Goal: Information Seeking & Learning: Learn about a topic

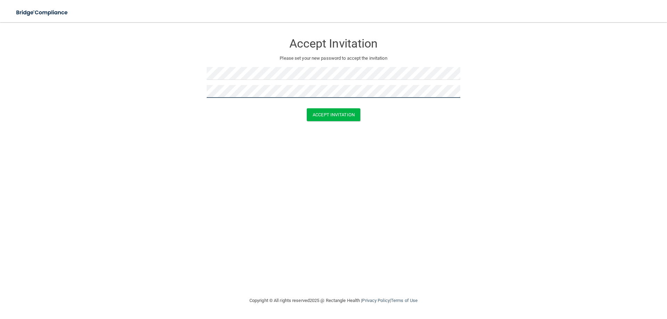
click at [307, 108] on button "Accept Invitation" at bounding box center [333, 114] width 53 height 13
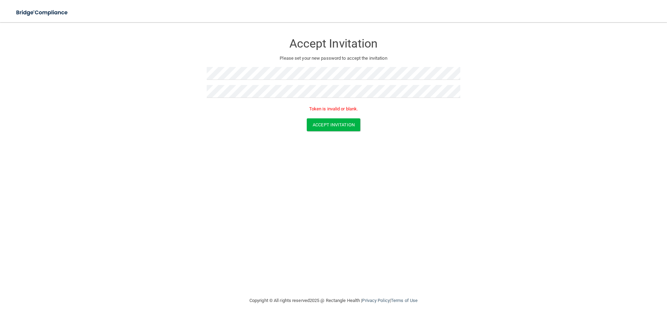
click at [566, 191] on div "Accept Invitation Please set your new password to accept the invitation Token i…" at bounding box center [333, 159] width 639 height 260
click at [318, 123] on button "Accept Invitation" at bounding box center [333, 124] width 53 height 13
click at [318, 122] on button "Accept Invitation" at bounding box center [333, 124] width 53 height 13
click at [145, 61] on form "Accept Invitation Please set your new password to accept the invitation Token i…" at bounding box center [333, 84] width 639 height 110
click at [182, 81] on form "Accept Invitation Please set your new password to accept the invitation Token i…" at bounding box center [333, 84] width 639 height 110
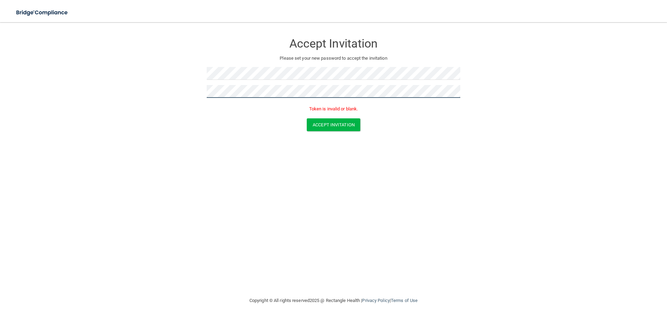
click at [307, 118] on button "Accept Invitation" at bounding box center [333, 124] width 53 height 13
click at [350, 203] on div "Accept Invitation Please set your new password to accept the invitation Token i…" at bounding box center [333, 159] width 639 height 260
click at [330, 125] on button "Accept Invitation" at bounding box center [333, 124] width 53 height 13
click at [604, 239] on div "Accept Invitation Please set your new password to accept the invitation Token i…" at bounding box center [333, 159] width 639 height 260
click at [436, 119] on div "Accept Invitation" at bounding box center [333, 124] width 649 height 13
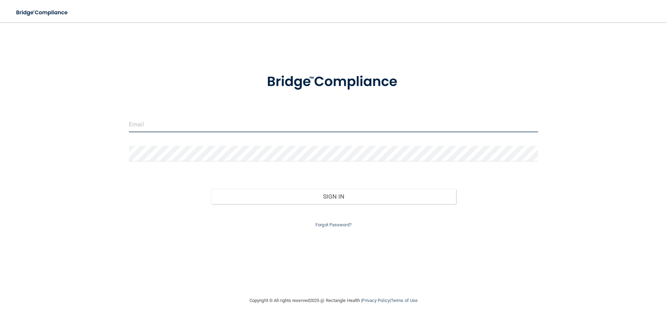
type input "dentistry.anthem@gmail.com"
drag, startPoint x: 206, startPoint y: 127, endPoint x: 63, endPoint y: 117, distance: 143.0
click at [63, 117] on div "dentistry.anthem@gmail.com Invalid email/password. You don't have permission to…" at bounding box center [333, 159] width 639 height 260
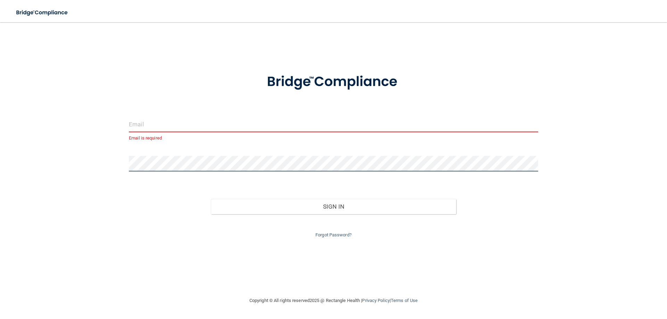
click at [89, 149] on div "Email is required Invalid email/password. You don't have permission to access t…" at bounding box center [333, 159] width 639 height 260
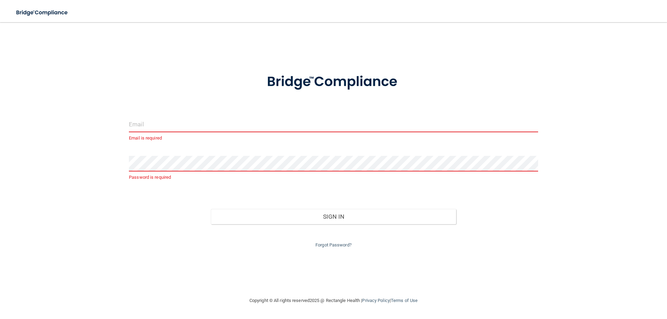
drag, startPoint x: 162, startPoint y: 126, endPoint x: 162, endPoint y: 130, distance: 3.9
click at [162, 126] on input "email" at bounding box center [333, 125] width 409 height 16
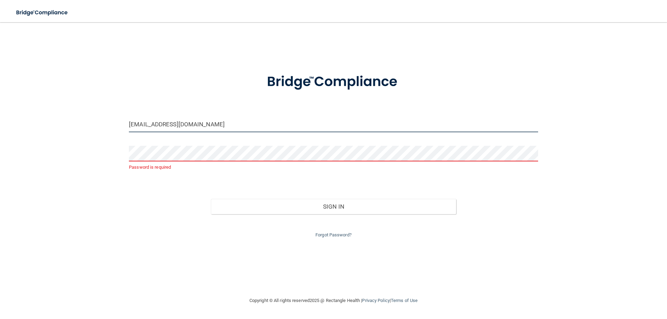
type input "[EMAIL_ADDRESS][DOMAIN_NAME]"
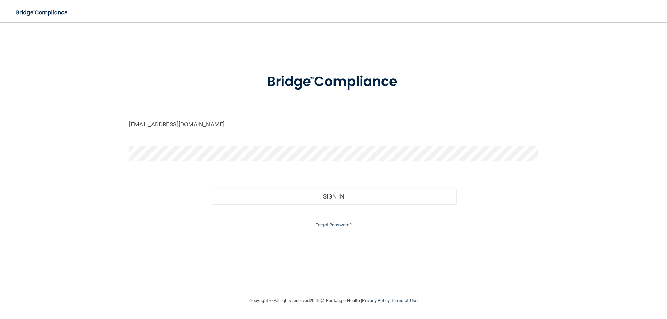
click at [211, 189] on button "Sign In" at bounding box center [333, 196] width 245 height 15
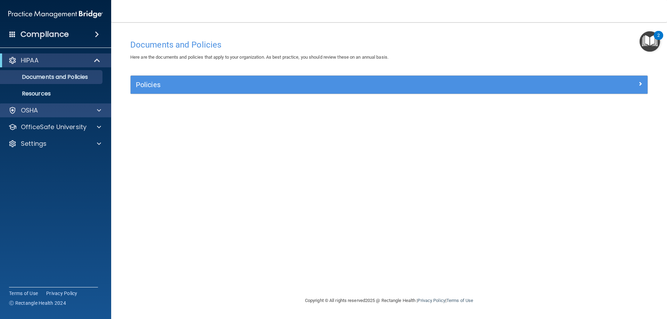
click at [36, 116] on div "OSHA" at bounding box center [55, 110] width 111 height 14
click at [55, 114] on div "OSHA" at bounding box center [46, 110] width 86 height 8
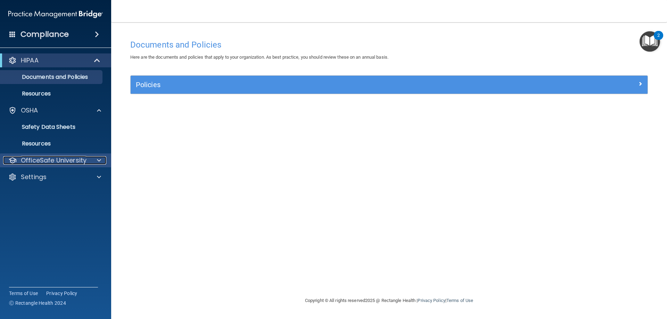
click at [67, 162] on p "OfficeSafe University" at bounding box center [54, 160] width 66 height 8
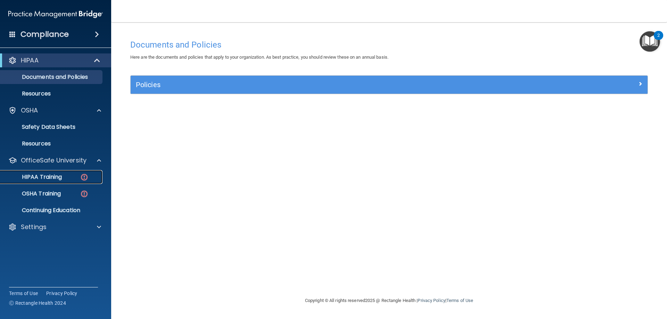
click at [53, 183] on link "HIPAA Training" at bounding box center [47, 177] width 109 height 14
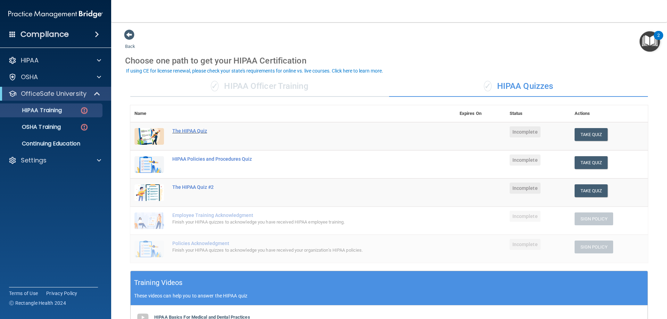
click at [196, 130] on div "The HIPAA Quiz" at bounding box center [296, 131] width 248 height 6
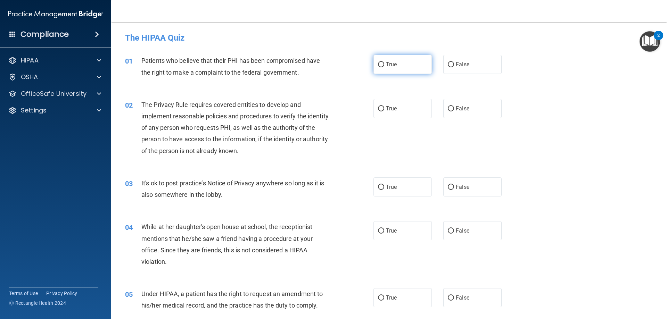
click at [378, 65] on input "True" at bounding box center [381, 64] width 6 height 5
radio input "true"
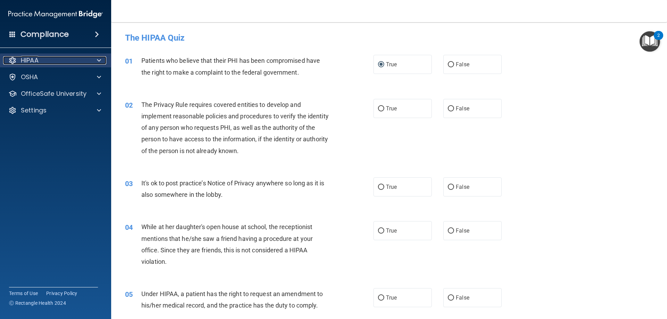
click at [34, 60] on p "HIPAA" at bounding box center [30, 60] width 18 height 8
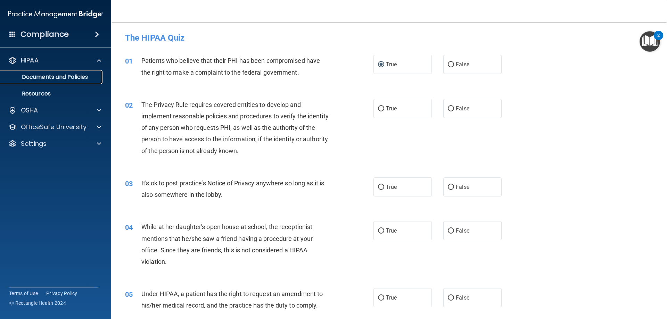
click at [55, 76] on p "Documents and Policies" at bounding box center [52, 77] width 95 height 7
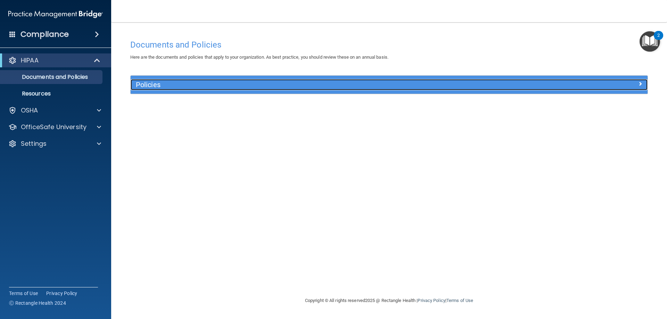
click at [156, 85] on h5 "Policies" at bounding box center [324, 85] width 377 height 8
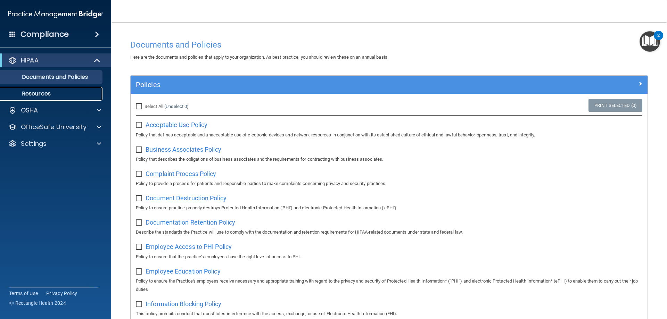
click at [39, 95] on p "Resources" at bounding box center [52, 93] width 95 height 7
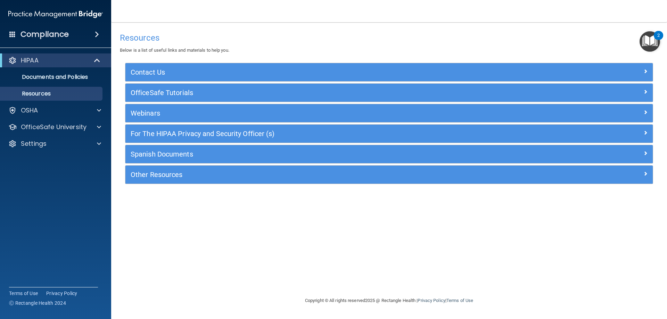
click at [58, 35] on h4 "Compliance" at bounding box center [44, 35] width 48 height 10
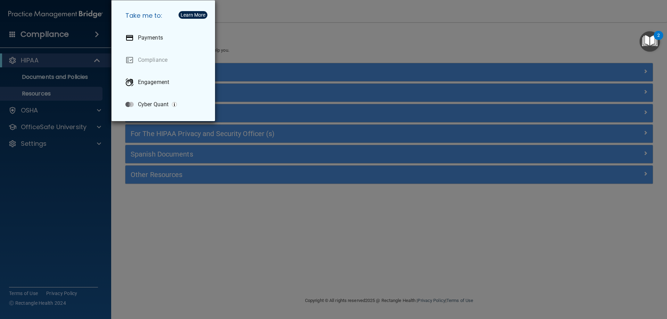
click at [95, 35] on div "Take me to: Payments Compliance Engagement Cyber Quant" at bounding box center [333, 159] width 667 height 319
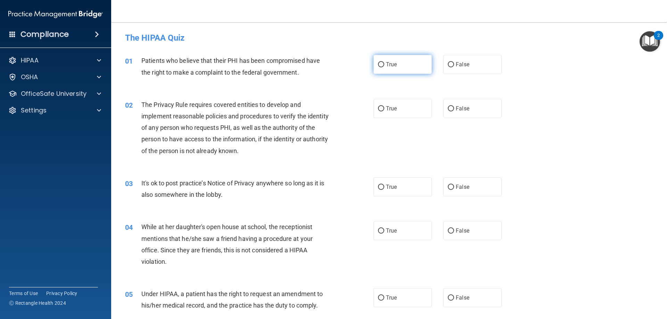
click at [378, 64] on input "True" at bounding box center [381, 64] width 6 height 5
radio input "true"
click at [379, 108] on input "True" at bounding box center [381, 108] width 6 height 5
radio input "true"
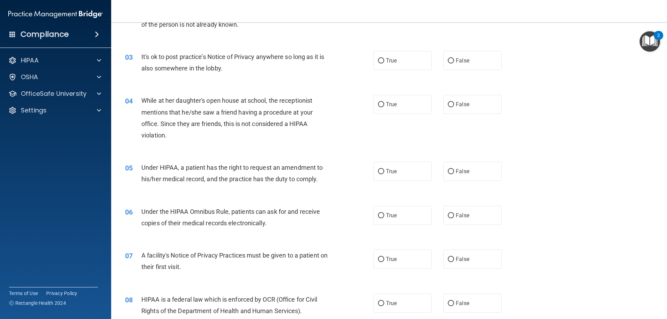
scroll to position [139, 0]
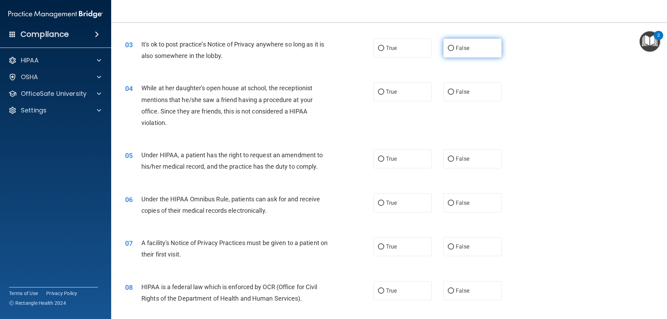
click at [449, 48] on input "False" at bounding box center [451, 48] width 6 height 5
radio input "true"
click at [448, 92] on input "False" at bounding box center [451, 92] width 6 height 5
radio input "true"
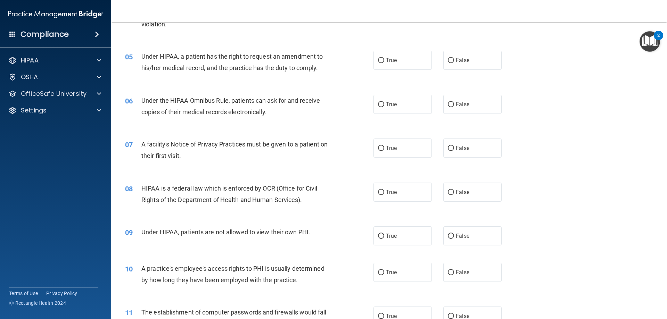
scroll to position [243, 0]
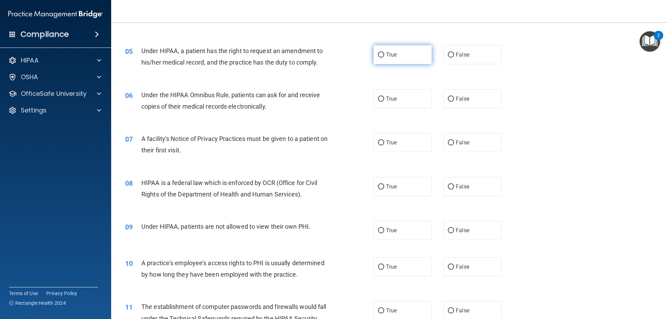
click at [379, 55] on input "True" at bounding box center [381, 54] width 6 height 5
radio input "true"
click at [378, 99] on input "True" at bounding box center [381, 99] width 6 height 5
radio input "true"
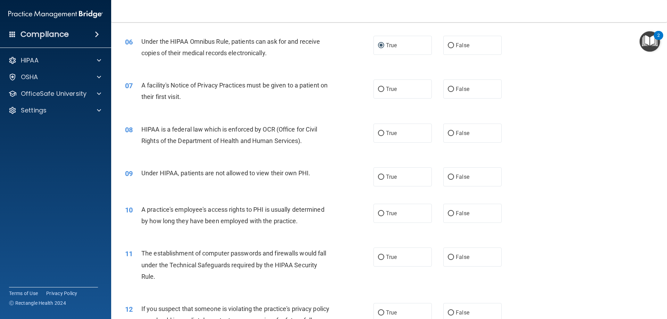
scroll to position [312, 0]
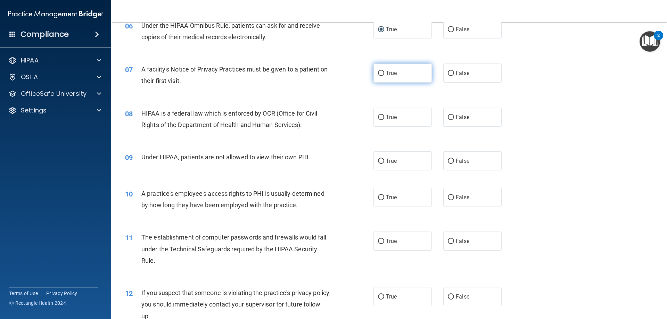
click at [380, 72] on input "True" at bounding box center [381, 73] width 6 height 5
radio input "true"
click at [380, 117] on input "True" at bounding box center [381, 117] width 6 height 5
radio input "true"
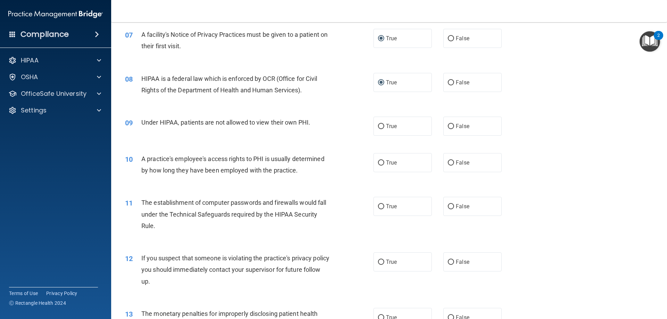
scroll to position [382, 0]
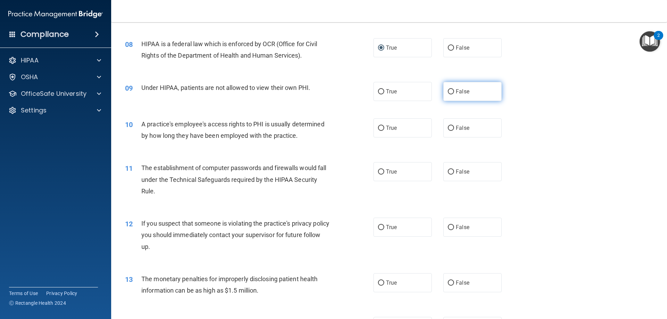
click at [448, 91] on input "False" at bounding box center [451, 91] width 6 height 5
radio input "true"
click at [448, 128] on input "False" at bounding box center [451, 128] width 6 height 5
radio input "true"
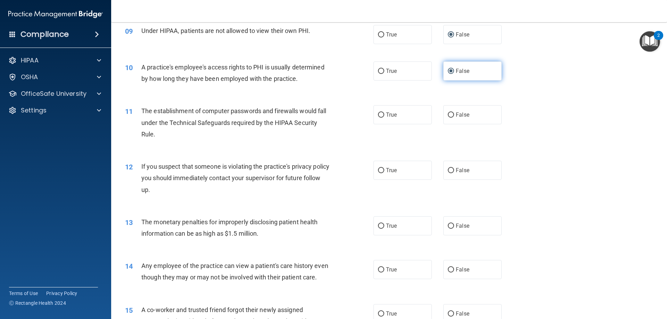
scroll to position [451, 0]
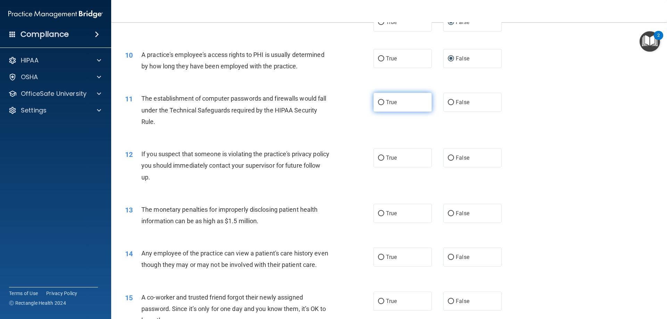
click at [379, 102] on input "True" at bounding box center [381, 102] width 6 height 5
radio input "true"
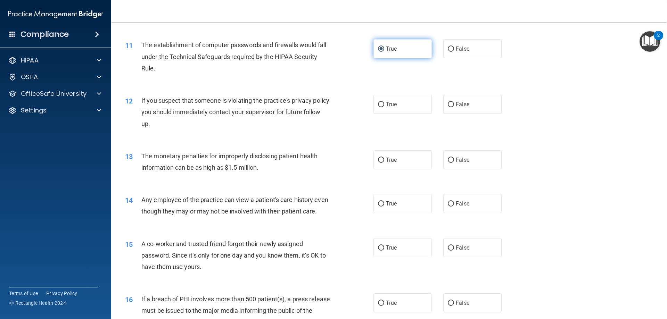
scroll to position [521, 0]
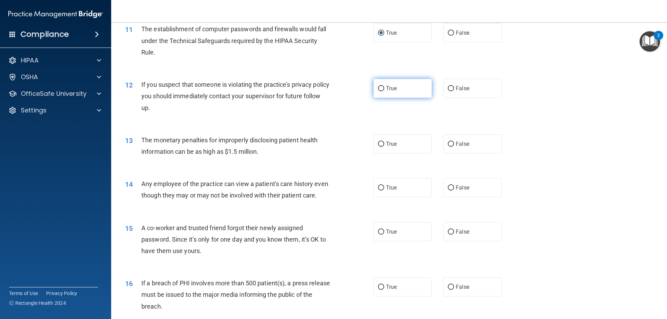
click at [380, 89] on input "True" at bounding box center [381, 88] width 6 height 5
radio input "true"
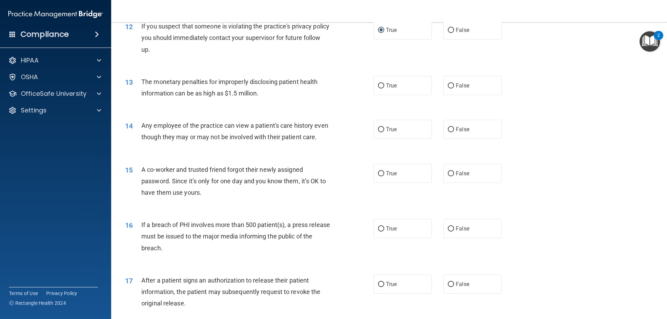
scroll to position [590, 0]
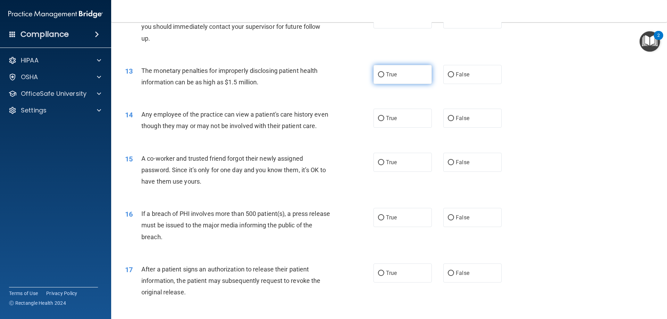
click at [378, 74] on input "True" at bounding box center [381, 74] width 6 height 5
radio input "true"
click at [378, 118] on input "True" at bounding box center [381, 118] width 6 height 5
radio input "true"
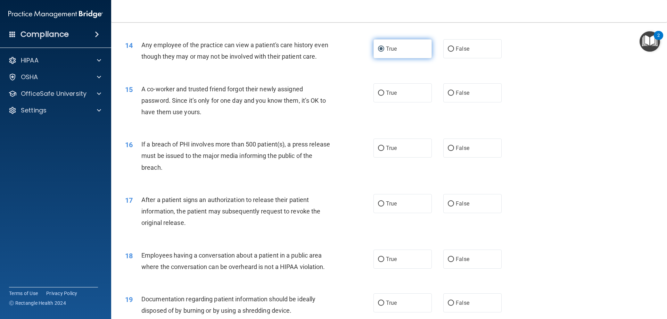
scroll to position [694, 0]
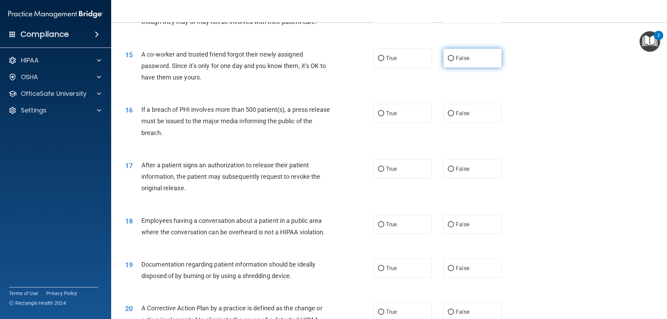
click at [448, 61] on input "False" at bounding box center [451, 58] width 6 height 5
radio input "true"
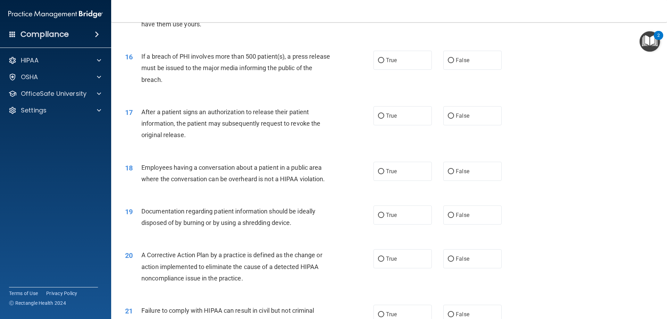
scroll to position [764, 0]
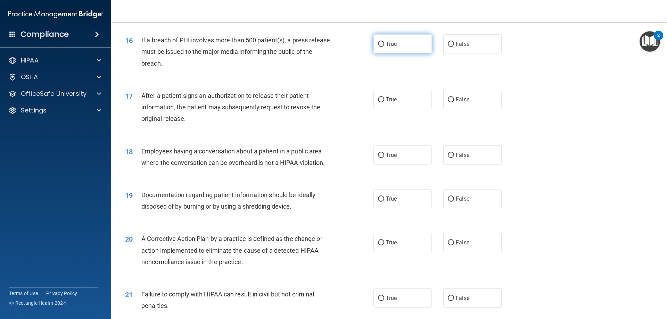
click at [378, 47] on input "True" at bounding box center [381, 44] width 6 height 5
radio input "true"
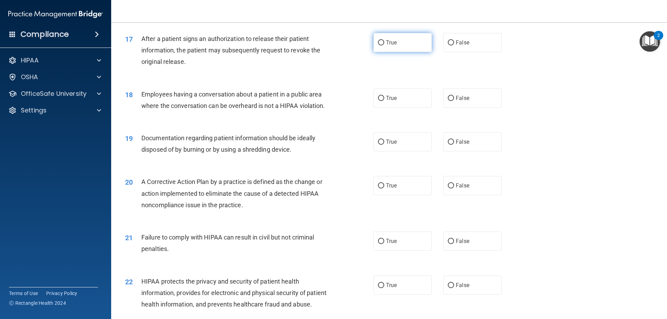
scroll to position [833, 0]
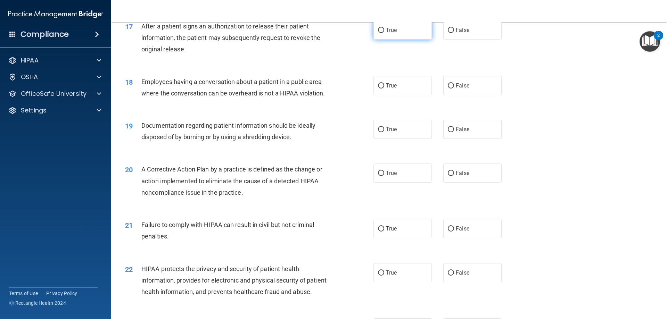
click at [378, 33] on input "True" at bounding box center [381, 30] width 6 height 5
radio input "true"
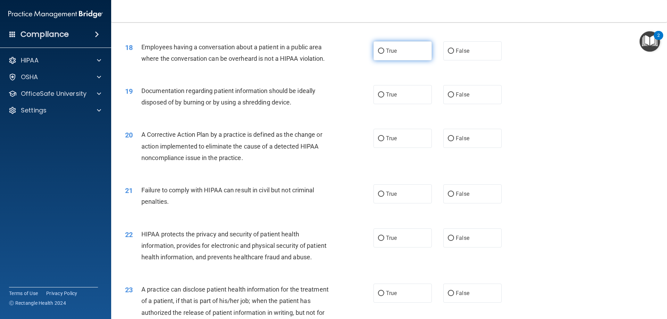
click at [380, 54] on input "True" at bounding box center [381, 51] width 6 height 5
radio input "true"
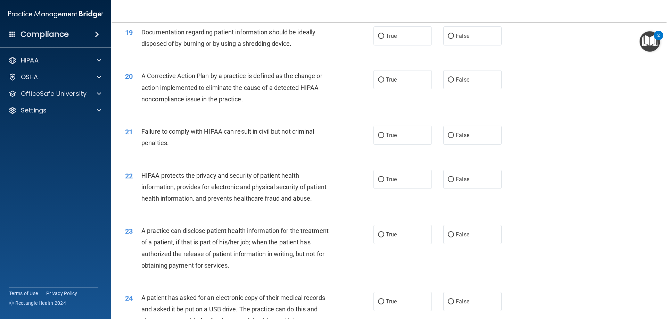
scroll to position [937, 0]
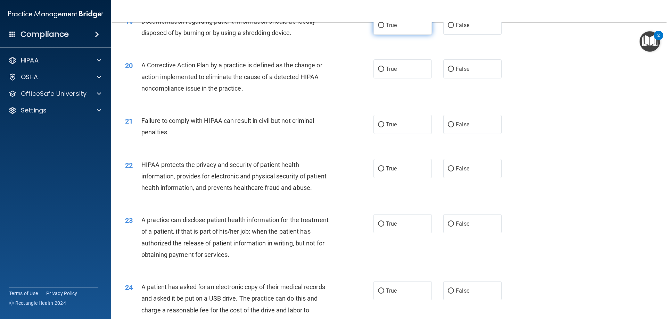
click at [378, 28] on input "True" at bounding box center [381, 25] width 6 height 5
radio input "true"
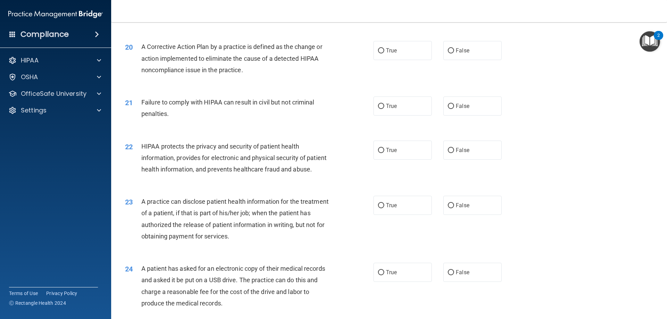
scroll to position [972, 0]
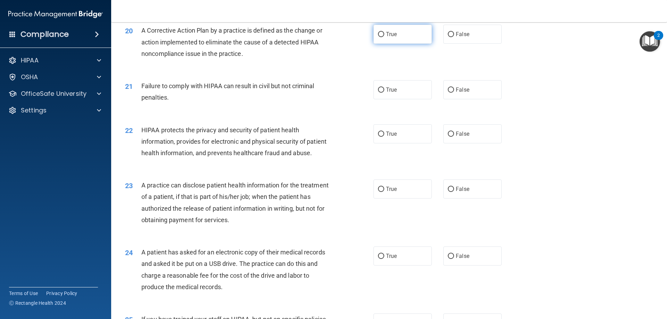
click at [378, 37] on input "True" at bounding box center [381, 34] width 6 height 5
radio input "true"
click at [448, 93] on input "False" at bounding box center [451, 89] width 6 height 5
radio input "true"
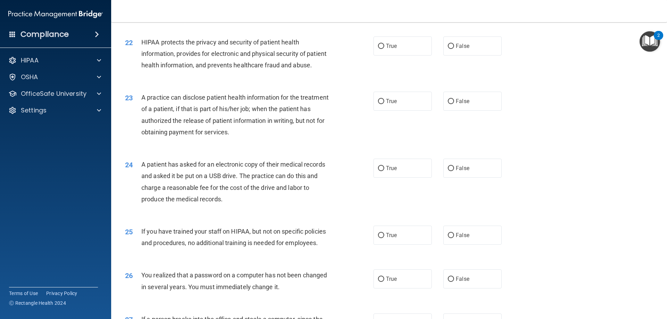
scroll to position [1076, 0]
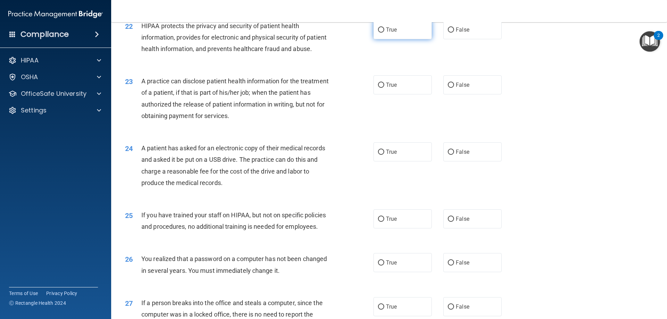
click at [379, 33] on input "True" at bounding box center [381, 29] width 6 height 5
radio input "true"
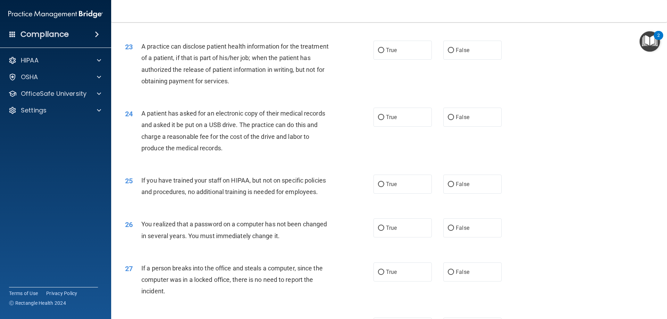
scroll to position [1146, 0]
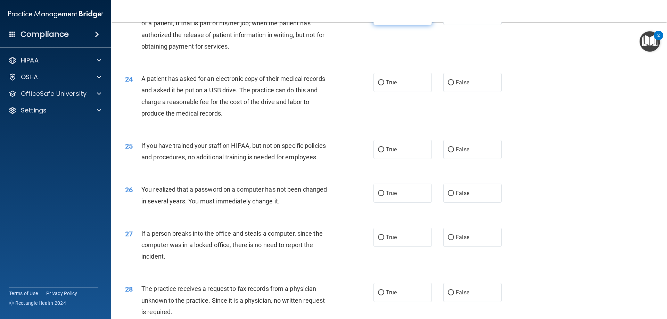
click at [378, 18] on input "True" at bounding box center [381, 15] width 6 height 5
radio input "true"
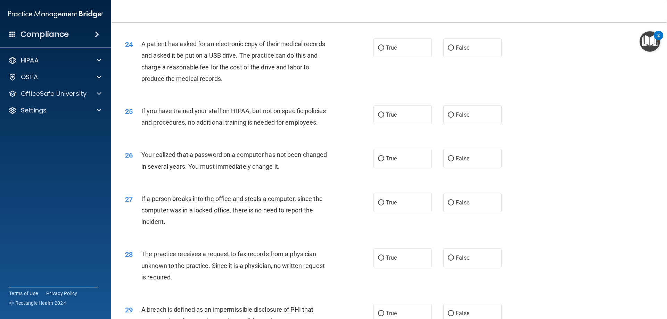
scroll to position [1215, 0]
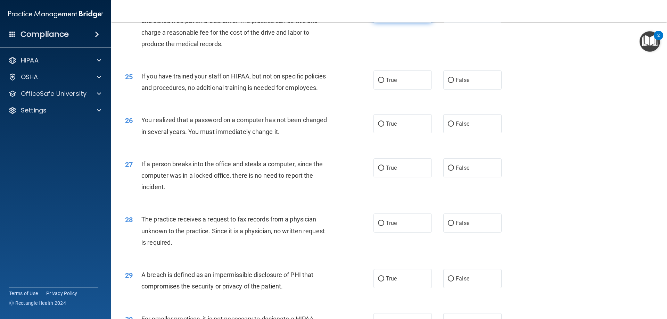
click at [381, 16] on input "True" at bounding box center [381, 13] width 6 height 5
radio input "true"
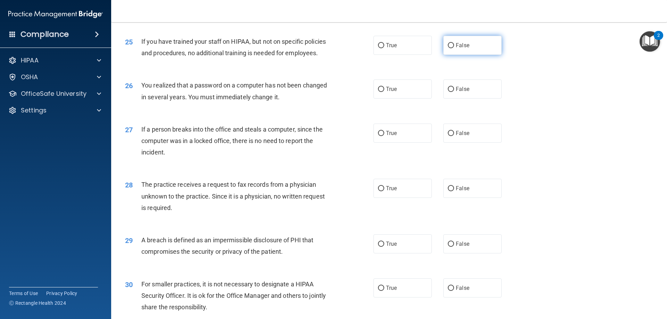
click at [448, 48] on input "False" at bounding box center [451, 45] width 6 height 5
radio input "true"
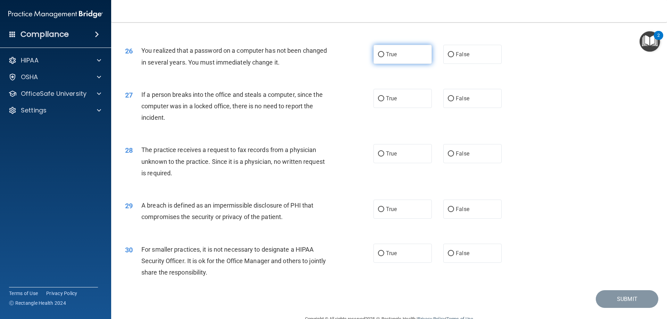
click at [378, 57] on input "True" at bounding box center [381, 54] width 6 height 5
radio input "true"
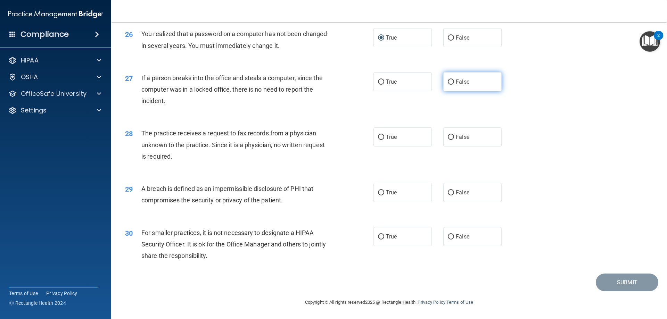
click at [448, 85] on input "False" at bounding box center [451, 82] width 6 height 5
radio input "true"
click at [448, 135] on input "False" at bounding box center [451, 137] width 6 height 5
radio input "true"
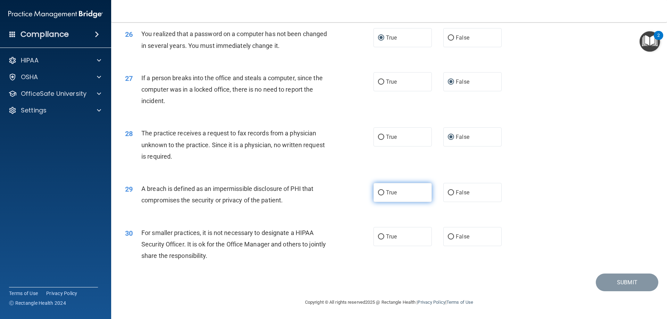
click at [381, 192] on input "True" at bounding box center [381, 192] width 6 height 5
radio input "true"
click at [449, 236] on input "False" at bounding box center [451, 236] width 6 height 5
radio input "true"
click at [624, 283] on button "Submit" at bounding box center [626, 283] width 62 height 18
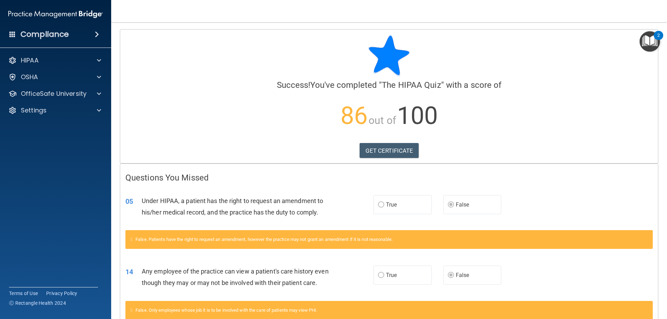
click at [96, 36] on span at bounding box center [97, 34] width 4 height 8
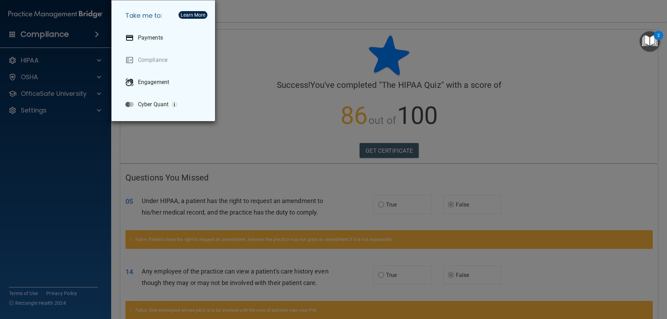
click at [37, 37] on div "Take me to: Payments Compliance Engagement Cyber Quant" at bounding box center [333, 159] width 667 height 319
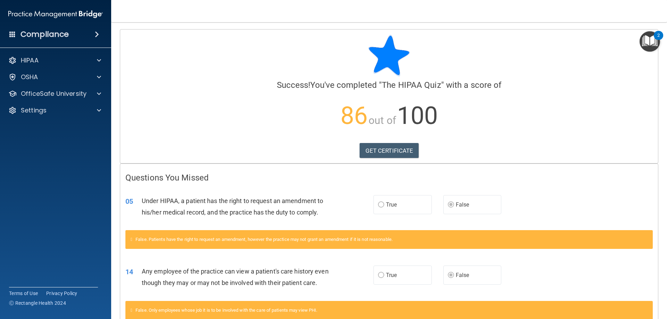
click at [47, 12] on img at bounding box center [55, 14] width 94 height 14
click at [99, 60] on span at bounding box center [99, 60] width 4 height 8
click at [86, 79] on p "Documents and Policies" at bounding box center [52, 77] width 95 height 7
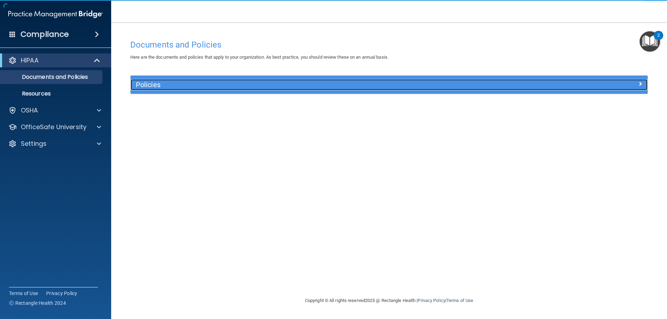
click at [162, 81] on h5 "Policies" at bounding box center [324, 85] width 377 height 8
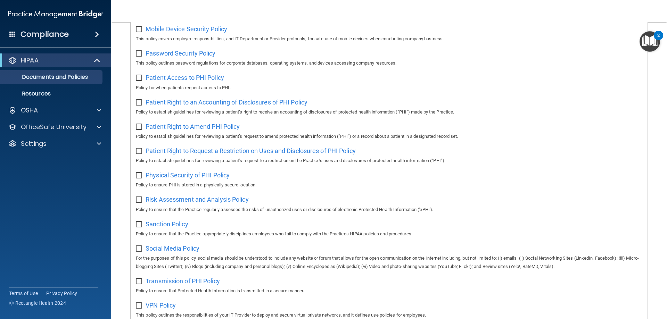
scroll to position [169, 0]
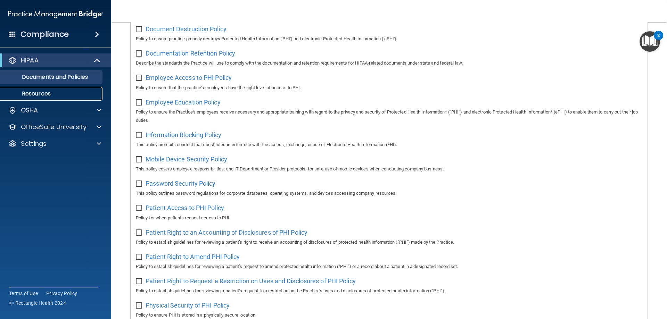
click at [34, 93] on p "Resources" at bounding box center [52, 93] width 95 height 7
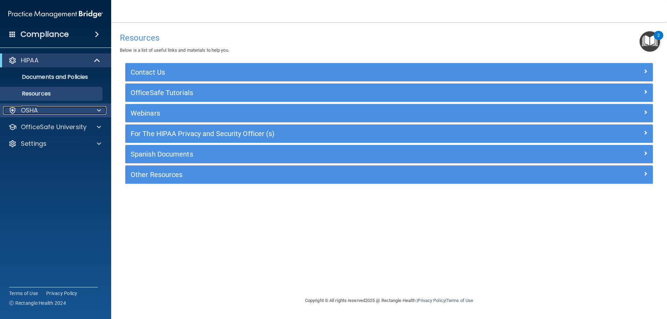
click at [100, 112] on span at bounding box center [99, 110] width 4 height 8
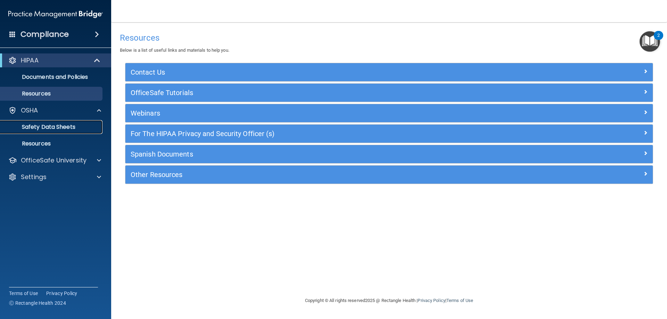
click at [70, 128] on p "Safety Data Sheets" at bounding box center [52, 127] width 95 height 7
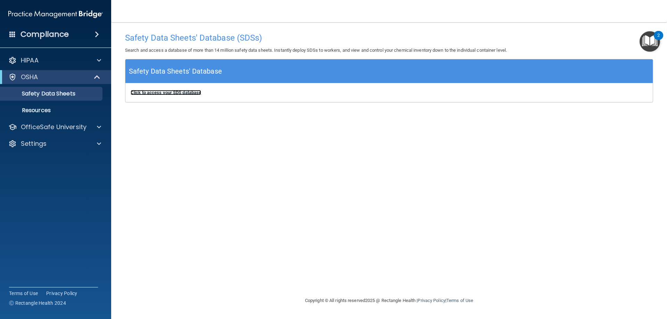
click at [156, 92] on b "Click to access your SDS database" at bounding box center [166, 92] width 70 height 5
click at [32, 110] on p "Resources" at bounding box center [52, 110] width 95 height 7
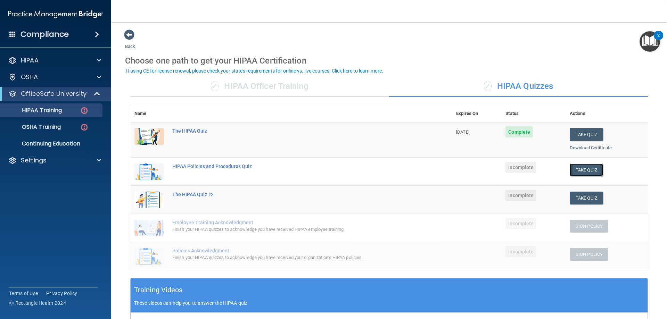
click at [575, 169] on button "Take Quiz" at bounding box center [585, 170] width 33 height 13
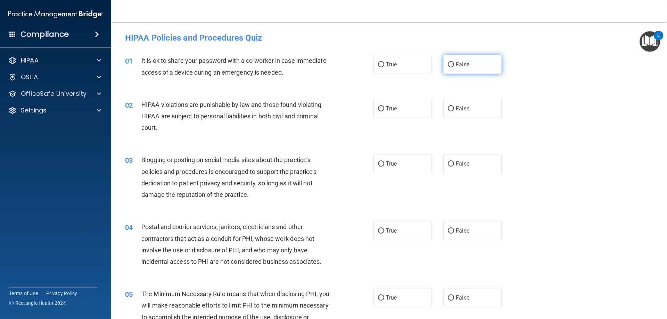
click at [448, 64] on input "False" at bounding box center [451, 64] width 6 height 5
radio input "true"
click at [379, 110] on input "True" at bounding box center [381, 108] width 6 height 5
radio input "true"
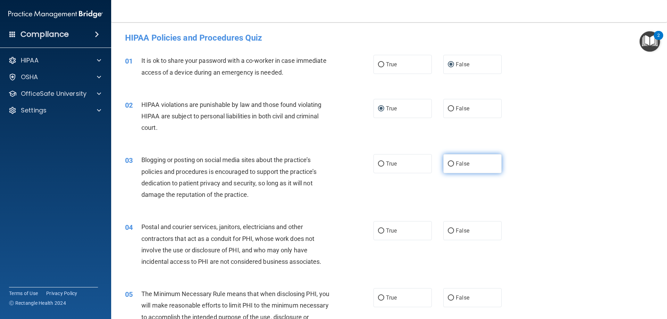
click at [448, 164] on input "False" at bounding box center [451, 163] width 6 height 5
radio input "true"
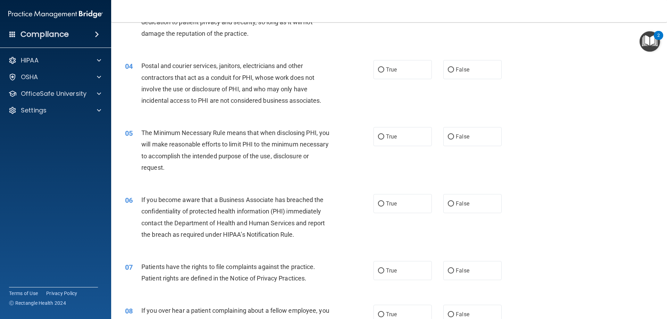
scroll to position [174, 0]
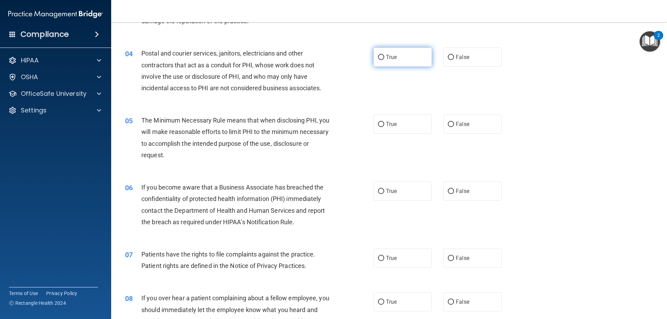
click at [378, 57] on input "True" at bounding box center [381, 57] width 6 height 5
radio input "true"
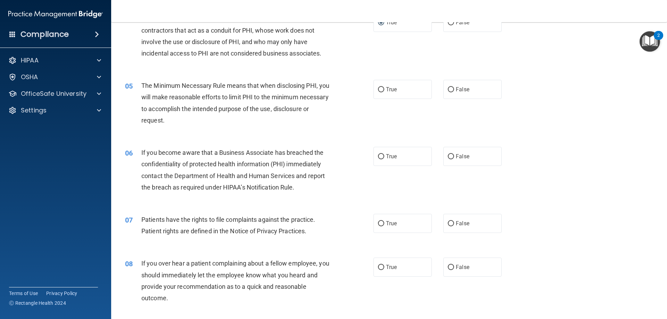
scroll to position [243, 0]
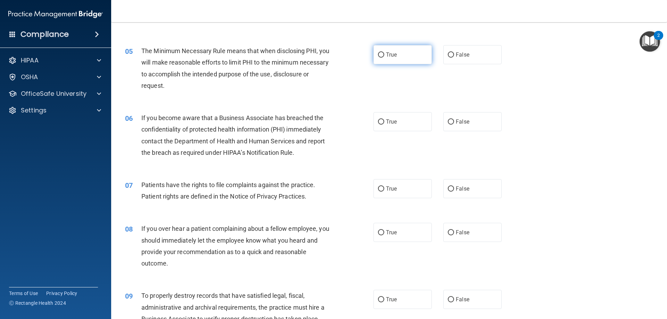
click at [379, 53] on input "True" at bounding box center [381, 54] width 6 height 5
radio input "true"
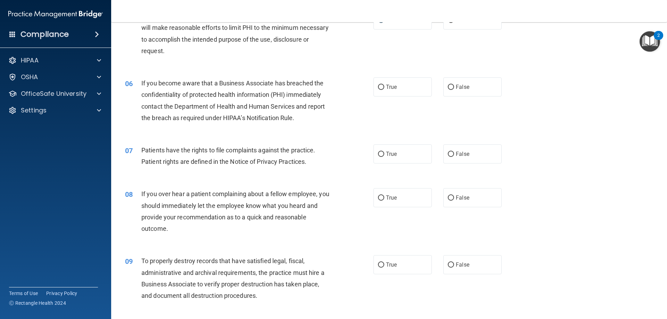
scroll to position [312, 0]
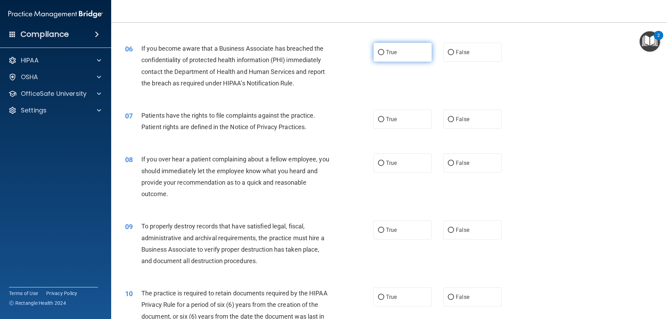
click at [378, 52] on input "True" at bounding box center [381, 52] width 6 height 5
radio input "true"
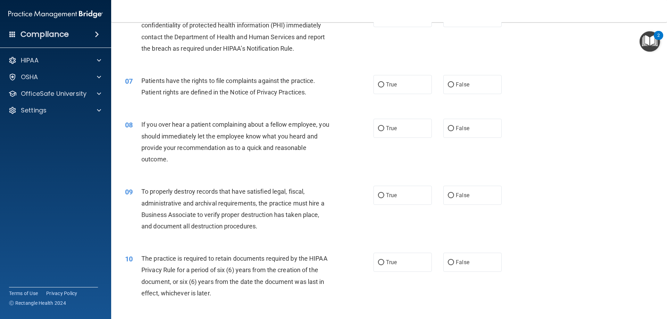
scroll to position [382, 0]
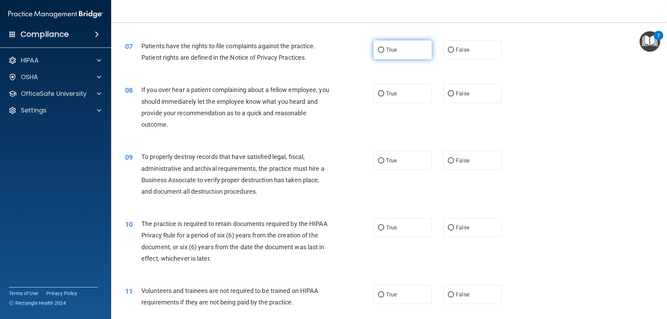
click at [379, 49] on input "True" at bounding box center [381, 50] width 6 height 5
radio input "true"
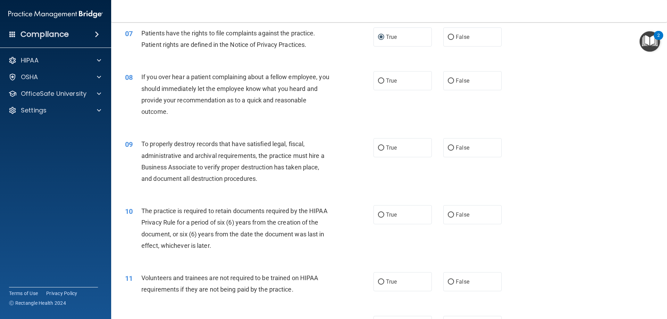
scroll to position [417, 0]
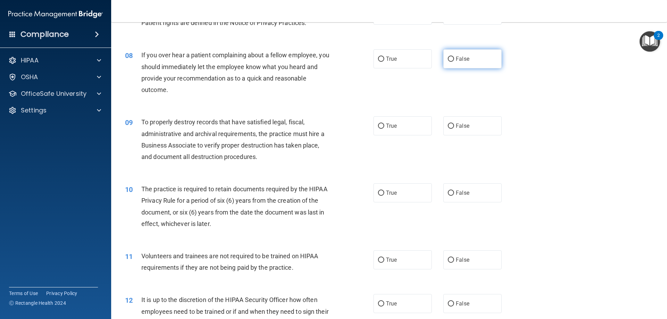
click at [448, 59] on input "False" at bounding box center [451, 59] width 6 height 5
radio input "true"
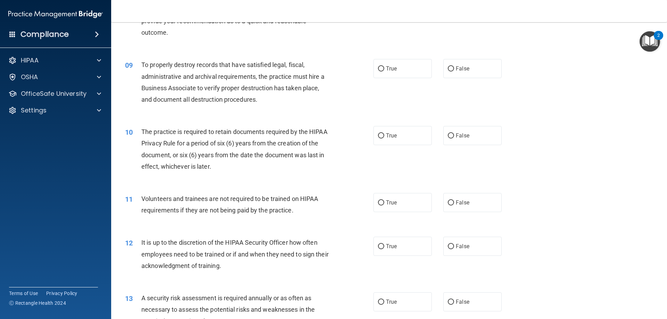
scroll to position [486, 0]
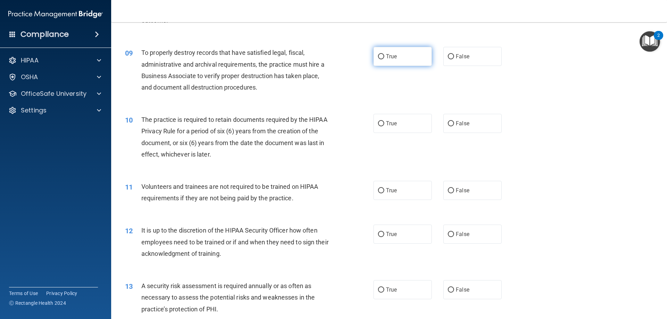
click at [378, 56] on input "True" at bounding box center [381, 56] width 6 height 5
radio input "true"
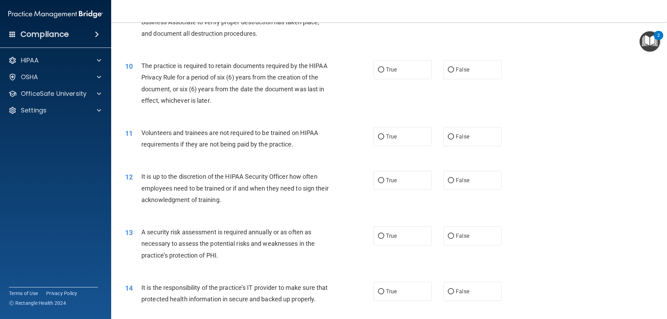
scroll to position [556, 0]
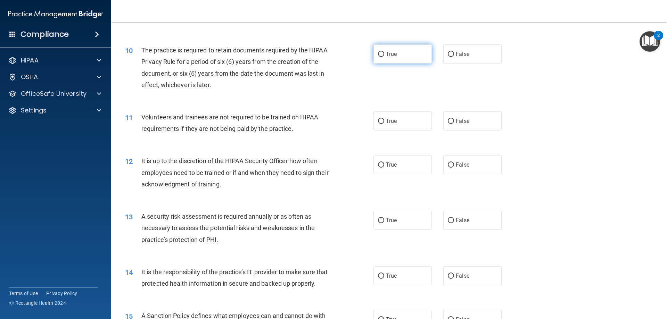
click at [378, 54] on input "True" at bounding box center [381, 54] width 6 height 5
radio input "true"
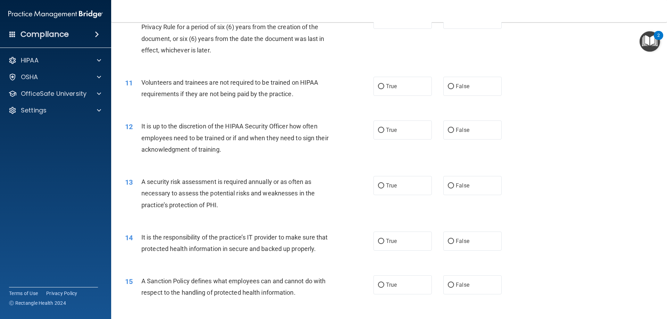
scroll to position [625, 0]
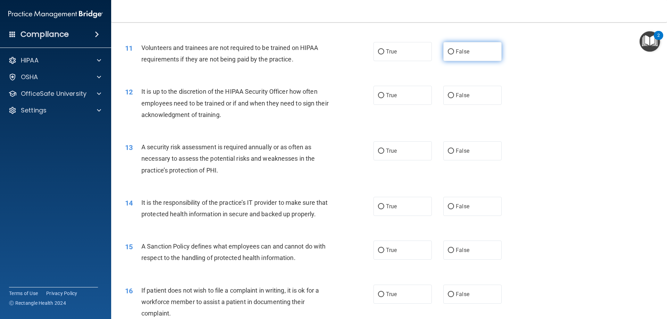
click at [448, 50] on input "False" at bounding box center [451, 51] width 6 height 5
radio input "true"
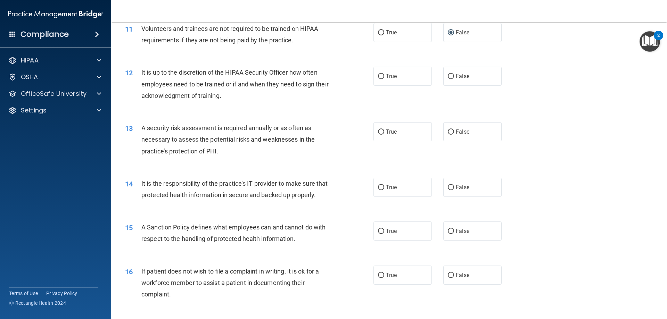
scroll to position [660, 0]
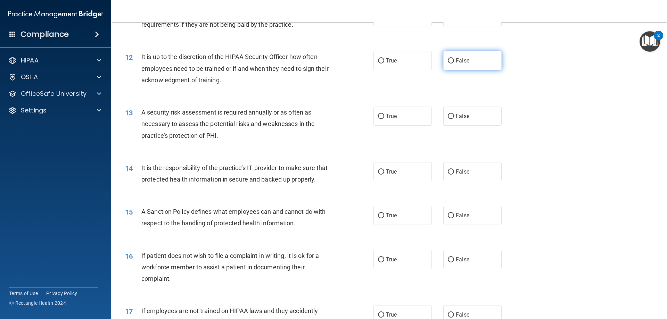
click at [450, 61] on input "False" at bounding box center [451, 60] width 6 height 5
radio input "true"
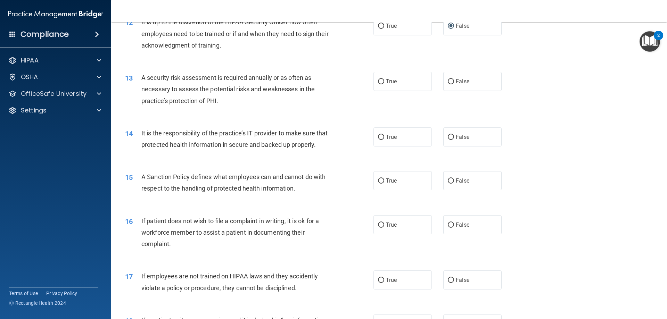
scroll to position [729, 0]
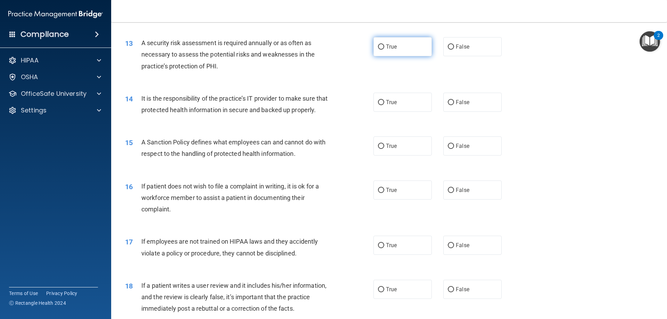
click at [378, 46] on input "True" at bounding box center [381, 46] width 6 height 5
radio input "true"
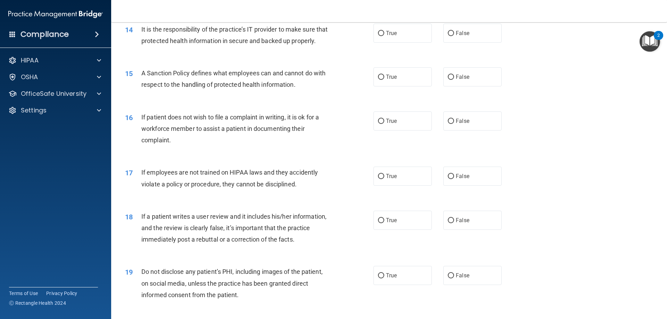
scroll to position [799, 0]
click at [378, 33] on input "True" at bounding box center [381, 33] width 6 height 5
radio input "true"
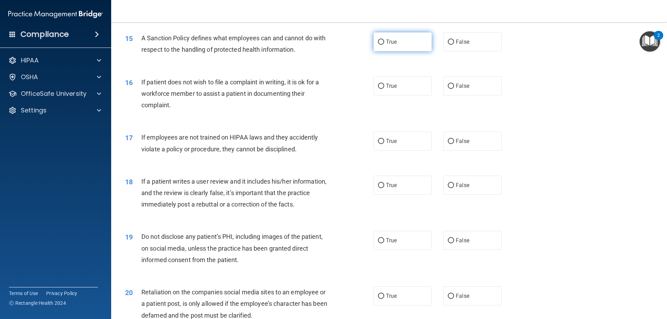
click at [378, 45] on input "True" at bounding box center [381, 42] width 6 height 5
radio input "true"
click at [448, 89] on input "False" at bounding box center [451, 86] width 6 height 5
radio input "true"
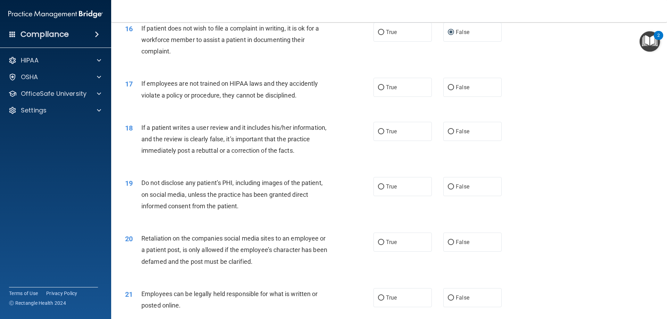
scroll to position [903, 0]
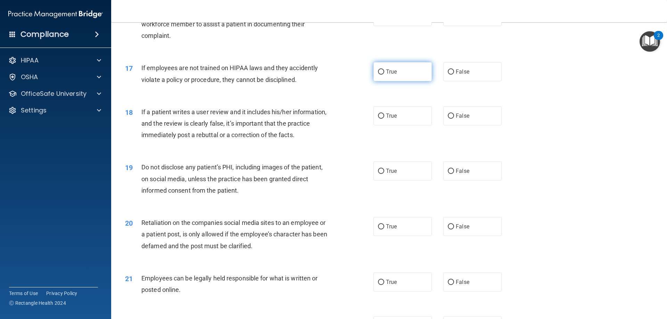
click at [378, 75] on input "True" at bounding box center [381, 71] width 6 height 5
radio input "true"
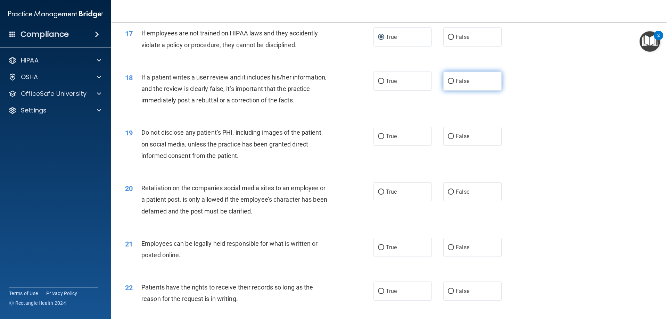
click at [449, 84] on input "False" at bounding box center [451, 81] width 6 height 5
radio input "true"
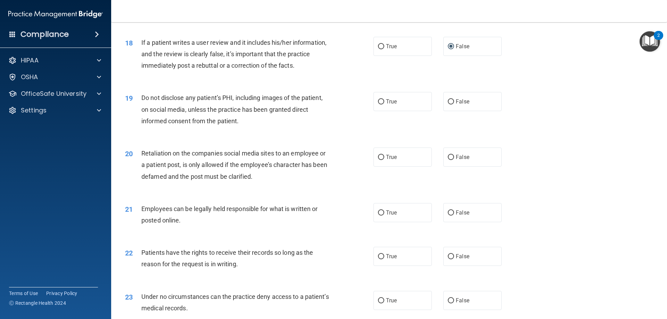
scroll to position [1007, 0]
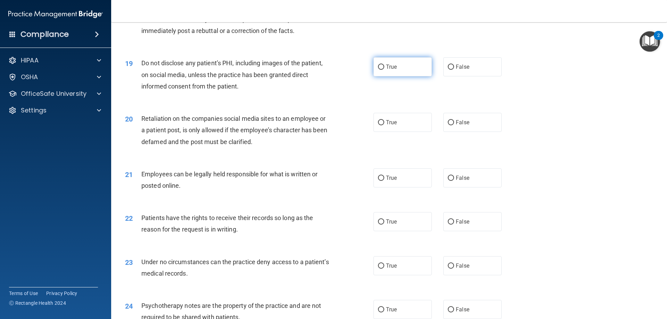
click at [378, 70] on input "True" at bounding box center [381, 67] width 6 height 5
radio input "true"
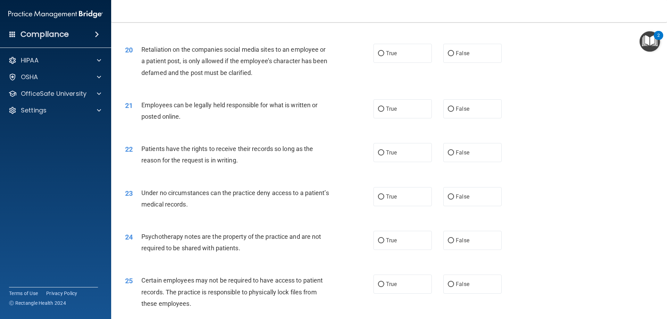
scroll to position [1076, 0]
click at [448, 56] on input "False" at bounding box center [451, 53] width 6 height 5
radio input "true"
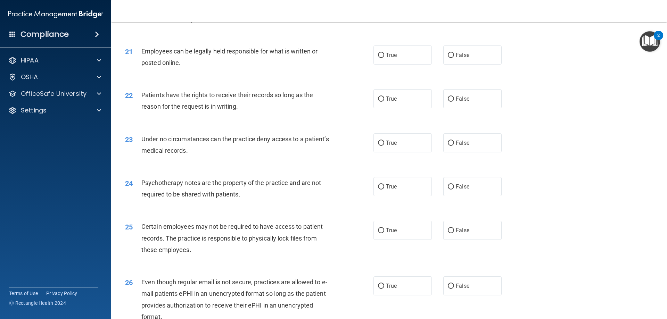
scroll to position [1146, 0]
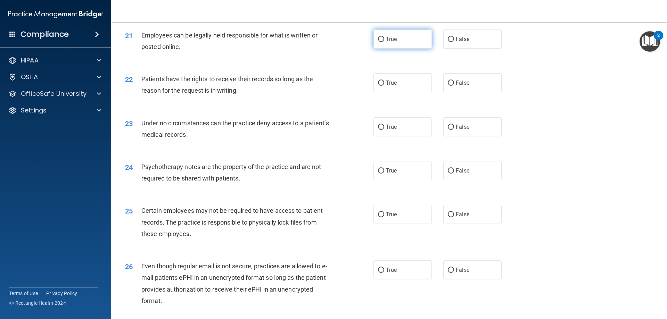
click at [378, 42] on input "True" at bounding box center [381, 39] width 6 height 5
radio input "true"
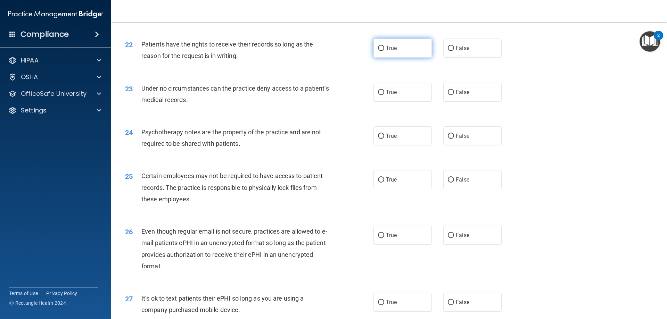
click at [378, 51] on input "True" at bounding box center [381, 48] width 6 height 5
radio input "true"
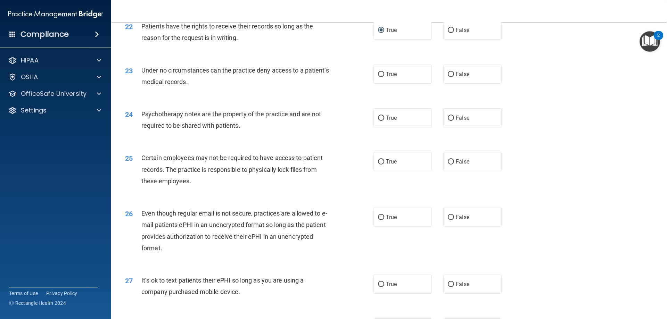
scroll to position [1215, 0]
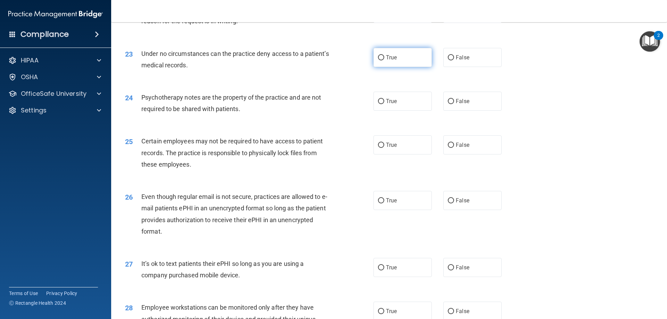
click at [378, 60] on input "True" at bounding box center [381, 57] width 6 height 5
radio input "true"
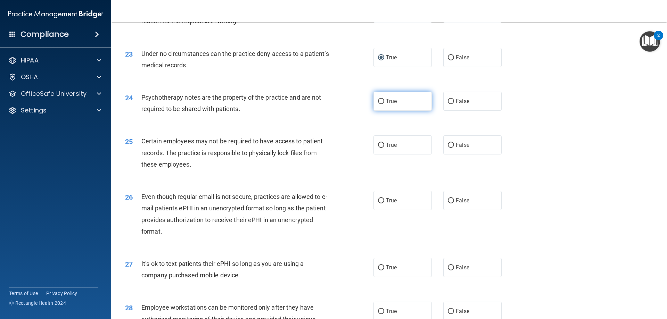
click at [378, 104] on input "True" at bounding box center [381, 101] width 6 height 5
radio input "true"
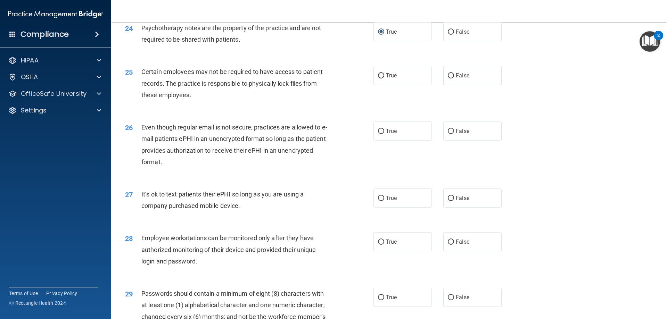
scroll to position [1319, 0]
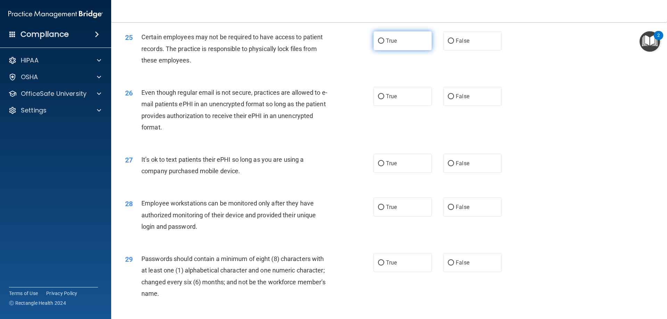
click at [379, 44] on input "True" at bounding box center [381, 41] width 6 height 5
radio input "true"
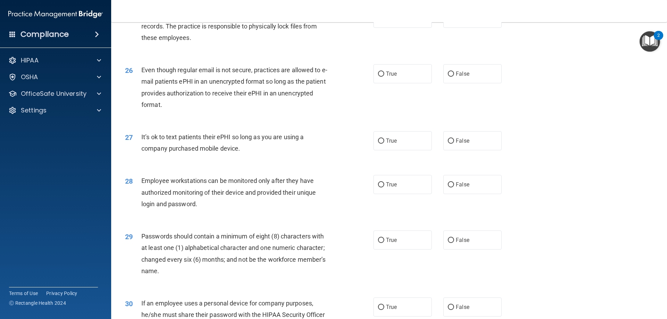
scroll to position [1354, 0]
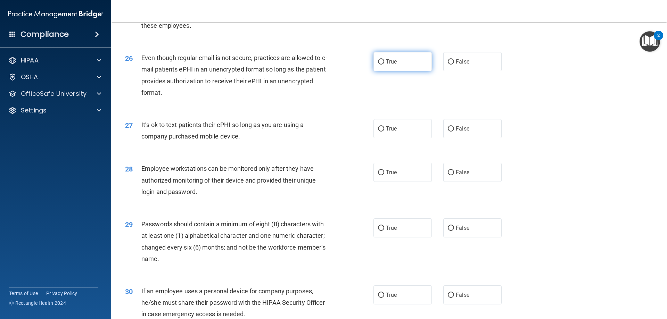
click at [379, 65] on input "True" at bounding box center [381, 61] width 6 height 5
radio input "true"
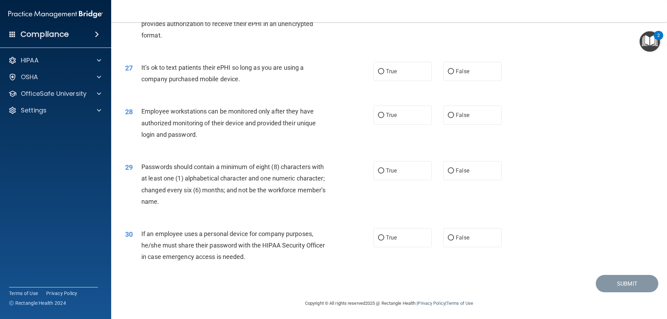
scroll to position [1423, 0]
click at [450, 70] on input "False" at bounding box center [451, 70] width 6 height 5
radio input "true"
click at [450, 114] on input "False" at bounding box center [451, 114] width 6 height 5
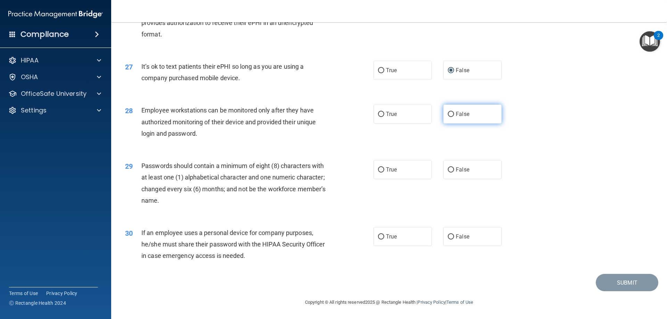
radio input "true"
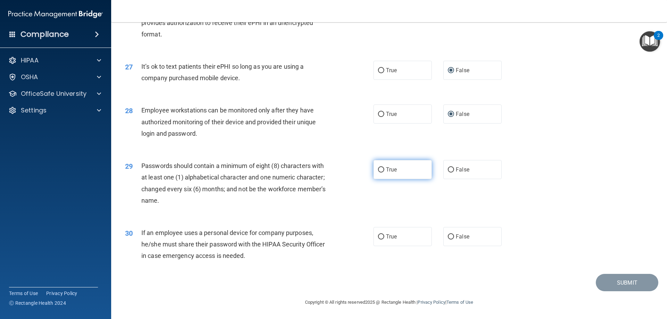
click at [378, 166] on label "True" at bounding box center [402, 169] width 58 height 19
click at [378, 167] on input "True" at bounding box center [381, 169] width 6 height 5
radio input "true"
click at [378, 236] on input "True" at bounding box center [381, 236] width 6 height 5
radio input "true"
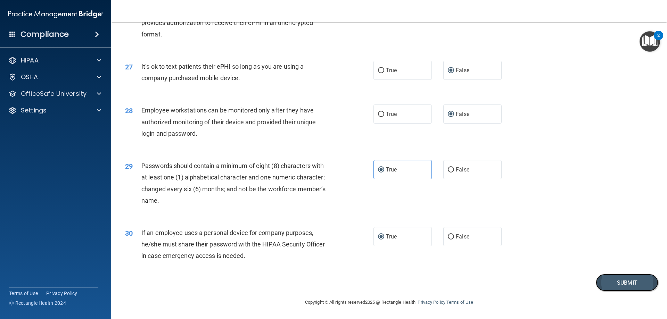
click at [613, 282] on button "Submit" at bounding box center [626, 283] width 62 height 18
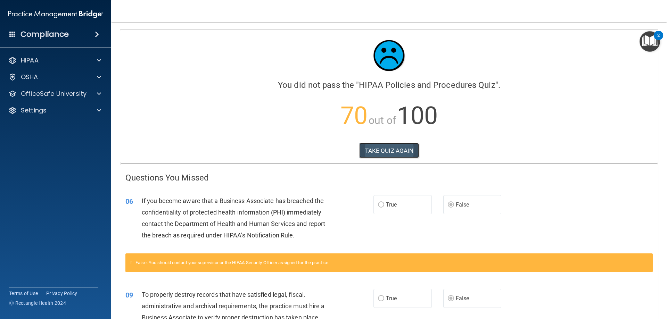
click at [388, 150] on button "TAKE QUIZ AGAIN" at bounding box center [389, 150] width 60 height 15
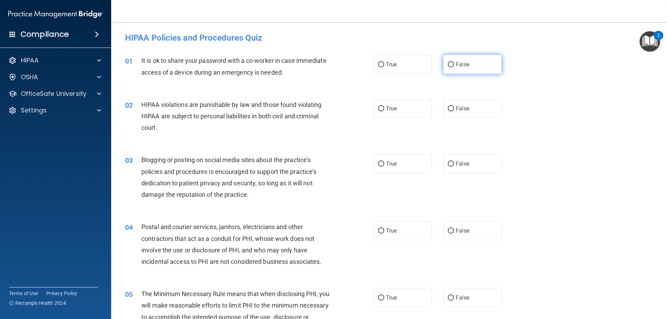
click at [448, 65] on input "False" at bounding box center [451, 64] width 6 height 5
radio input "true"
click at [378, 110] on input "True" at bounding box center [381, 108] width 6 height 5
radio input "true"
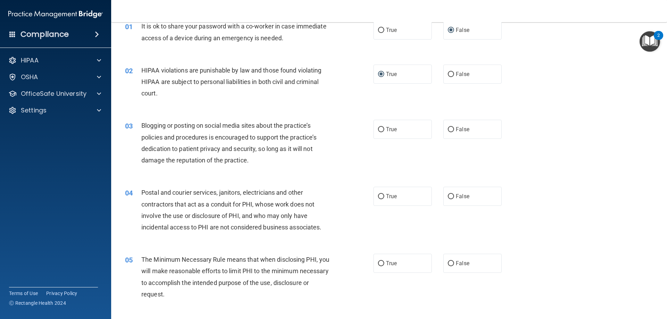
scroll to position [35, 0]
click at [448, 130] on input "False" at bounding box center [451, 129] width 6 height 5
radio input "true"
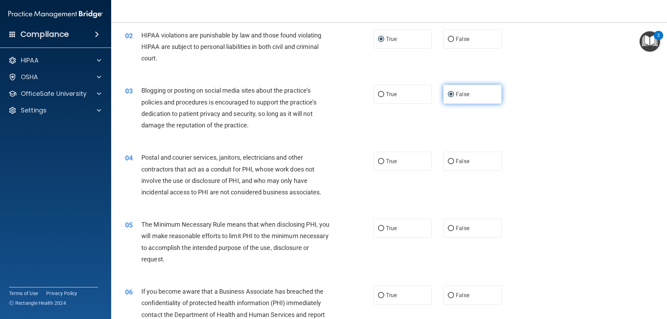
scroll to position [104, 0]
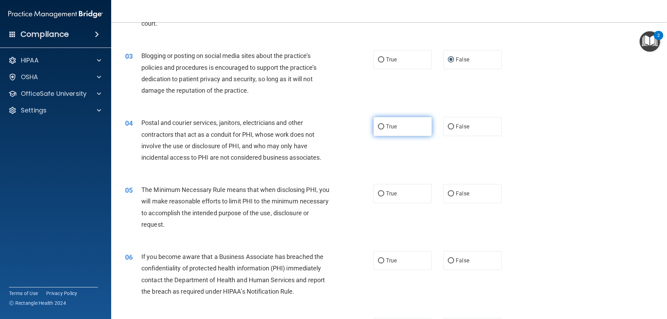
click at [378, 124] on input "True" at bounding box center [381, 126] width 6 height 5
radio input "true"
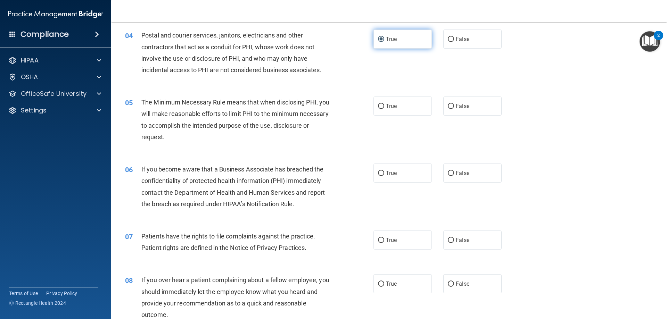
scroll to position [208, 0]
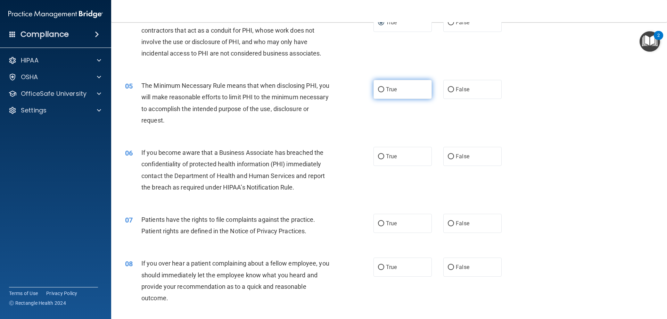
click at [379, 91] on input "True" at bounding box center [381, 89] width 6 height 5
radio input "true"
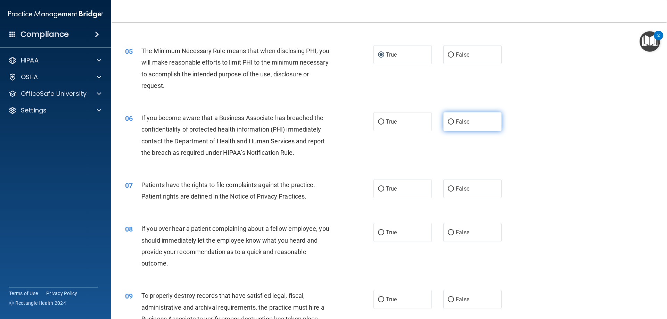
click at [448, 120] on input "False" at bounding box center [451, 121] width 6 height 5
radio input "true"
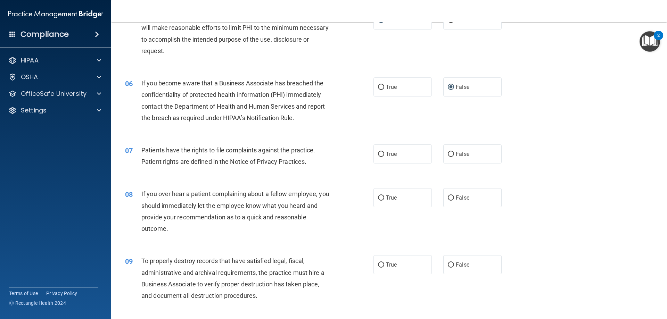
scroll to position [312, 0]
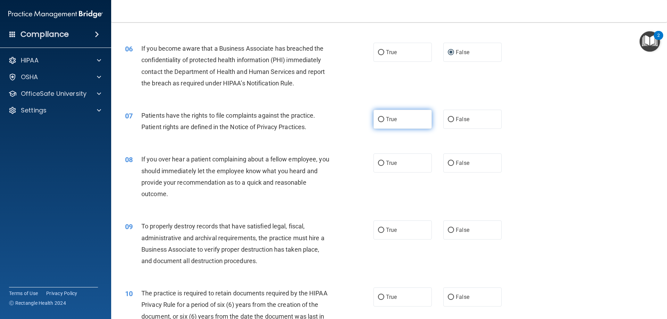
click at [378, 118] on input "True" at bounding box center [381, 119] width 6 height 5
radio input "true"
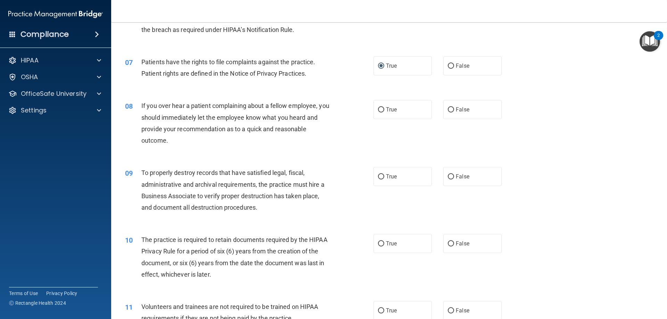
scroll to position [382, 0]
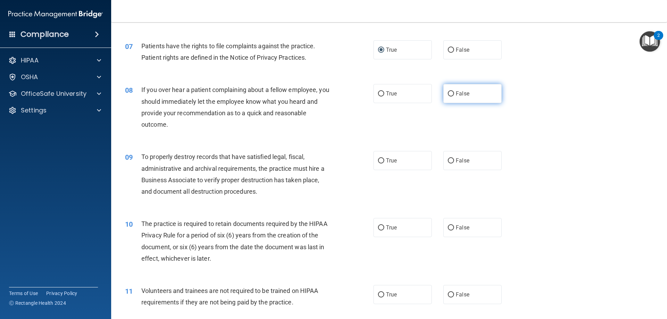
click at [449, 95] on input "False" at bounding box center [451, 93] width 6 height 5
radio input "true"
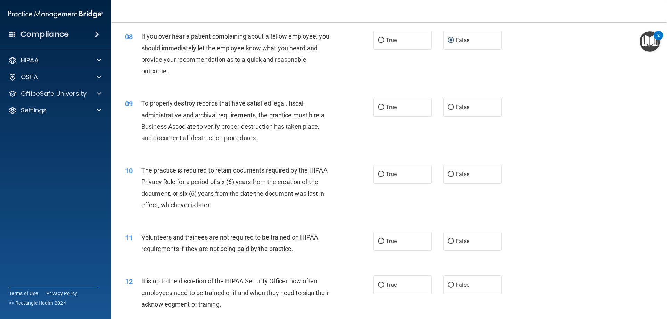
scroll to position [451, 0]
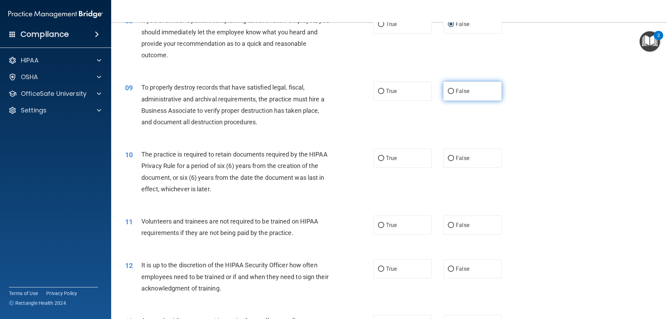
click at [448, 92] on input "False" at bounding box center [451, 91] width 6 height 5
radio input "true"
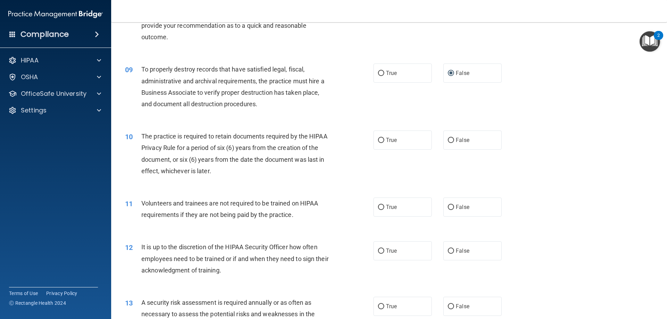
scroll to position [486, 0]
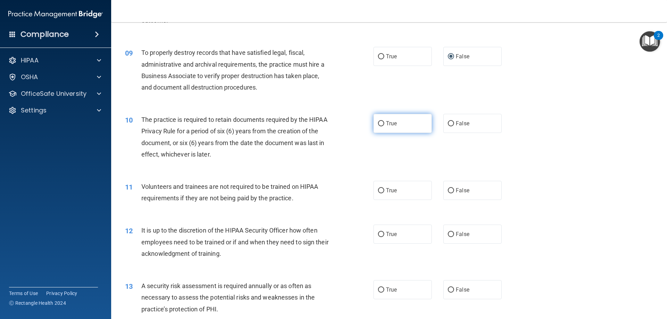
click at [378, 123] on input "True" at bounding box center [381, 123] width 6 height 5
radio input "true"
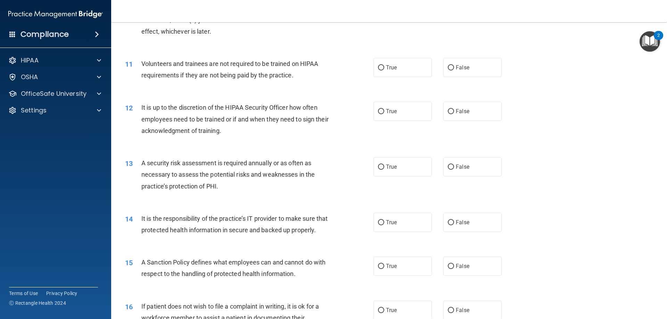
scroll to position [625, 0]
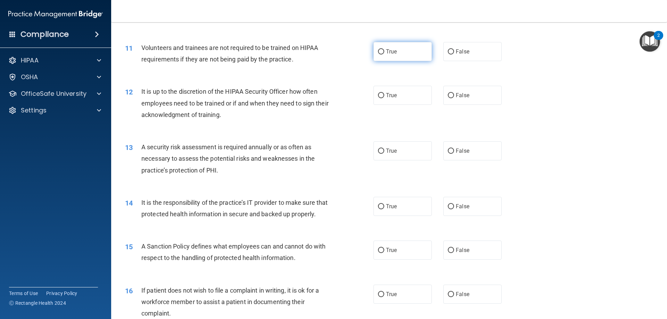
click at [378, 49] on input "True" at bounding box center [381, 51] width 6 height 5
radio input "true"
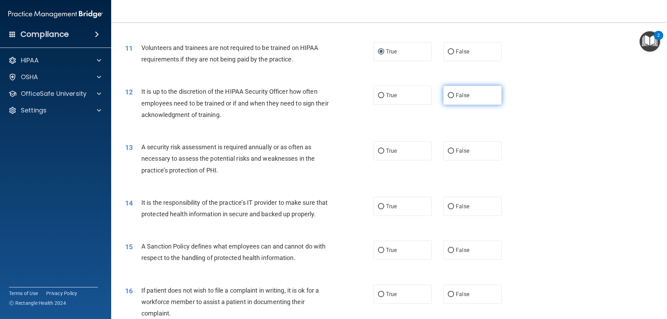
click at [448, 95] on input "False" at bounding box center [451, 95] width 6 height 5
radio input "true"
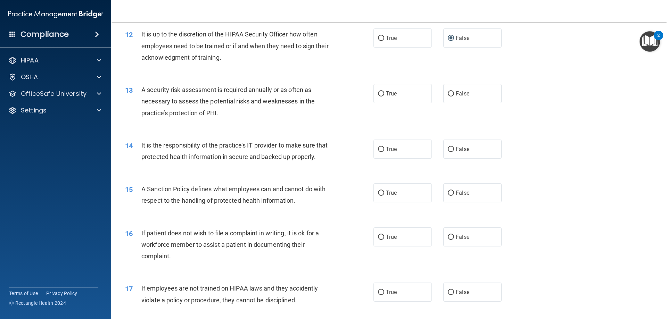
scroll to position [694, 0]
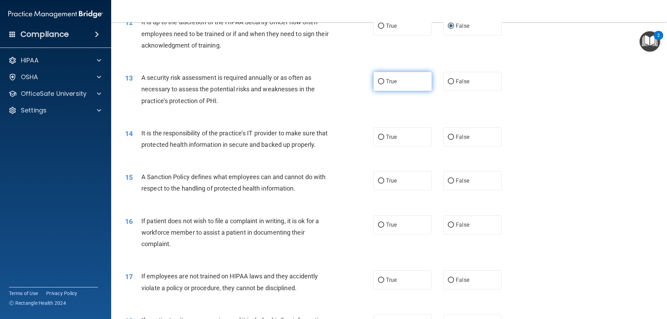
click at [379, 81] on input "True" at bounding box center [381, 81] width 6 height 5
radio input "true"
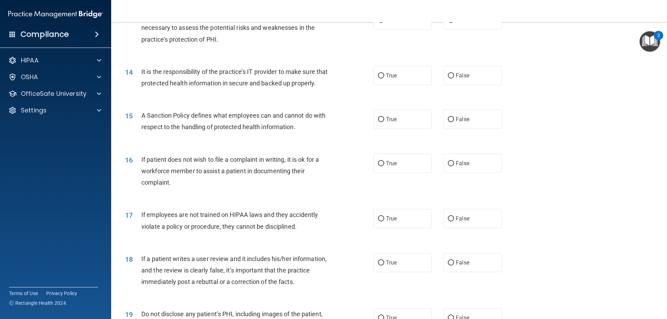
scroll to position [764, 0]
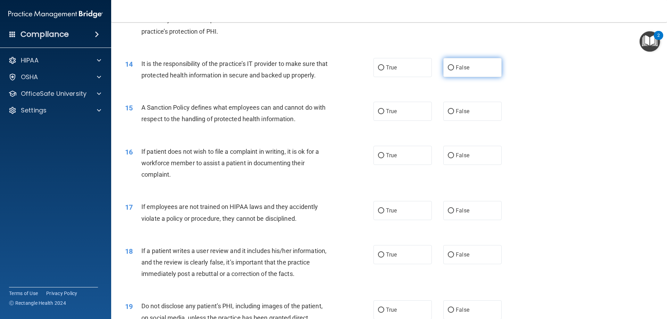
click at [448, 67] on input "False" at bounding box center [451, 67] width 6 height 5
radio input "true"
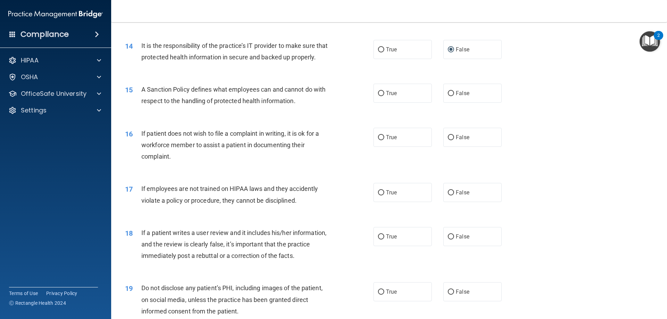
scroll to position [799, 0]
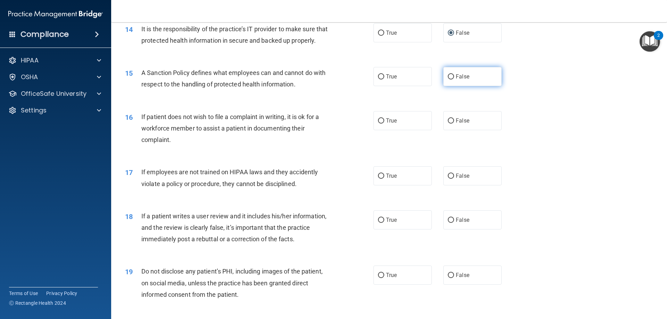
click at [448, 80] on input "False" at bounding box center [451, 76] width 6 height 5
radio input "true"
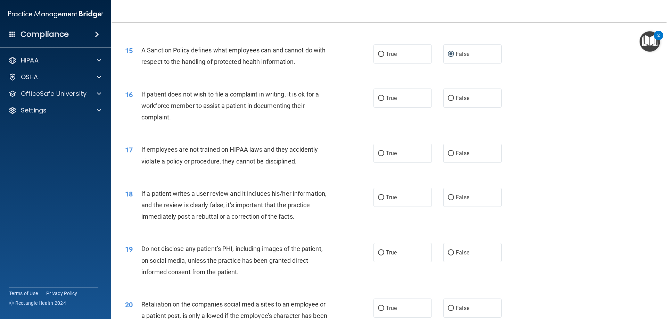
scroll to position [833, 0]
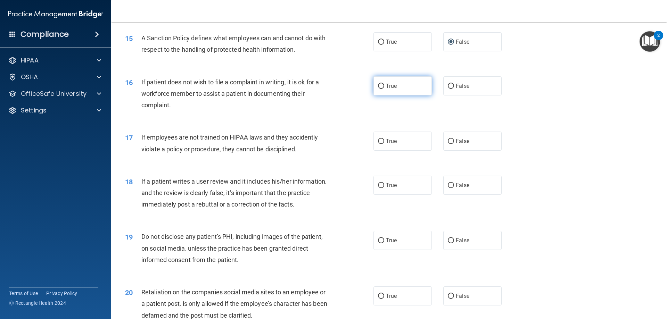
click at [378, 89] on input "True" at bounding box center [381, 86] width 6 height 5
radio input "true"
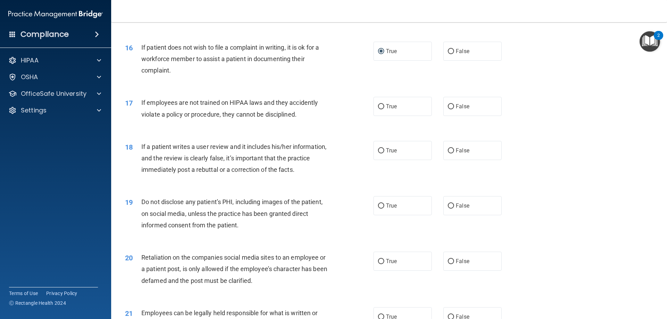
scroll to position [903, 0]
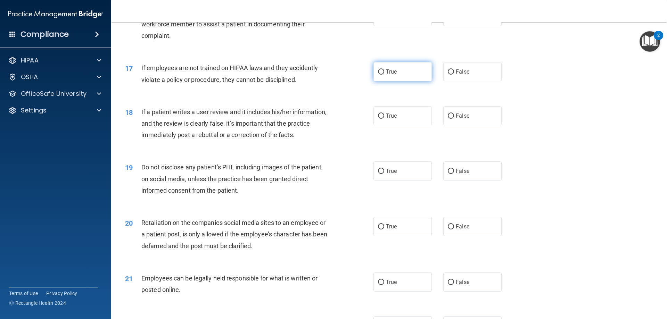
click at [380, 75] on input "True" at bounding box center [381, 71] width 6 height 5
radio input "true"
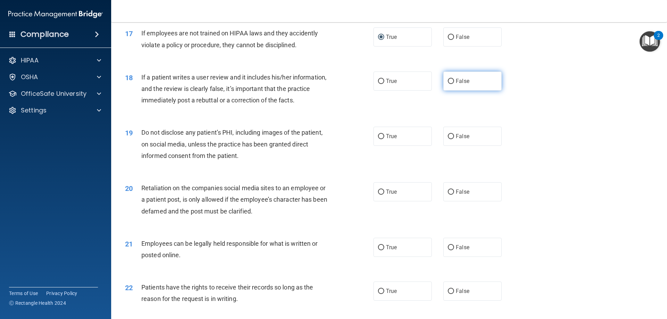
click at [448, 84] on input "False" at bounding box center [451, 81] width 6 height 5
radio input "true"
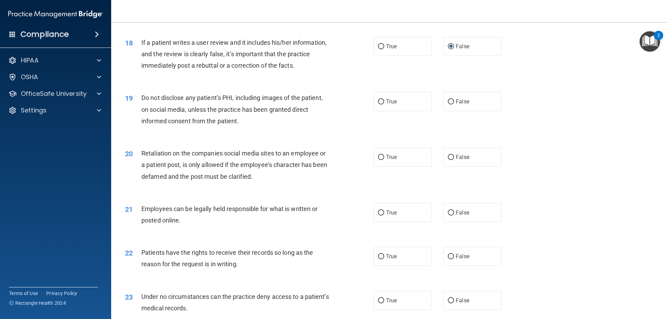
scroll to position [1007, 0]
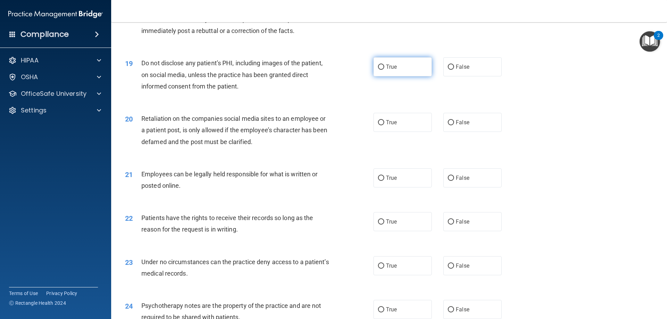
click at [378, 70] on input "True" at bounding box center [381, 67] width 6 height 5
radio input "true"
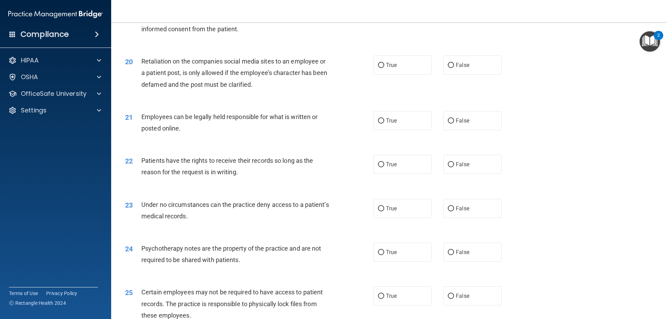
scroll to position [1076, 0]
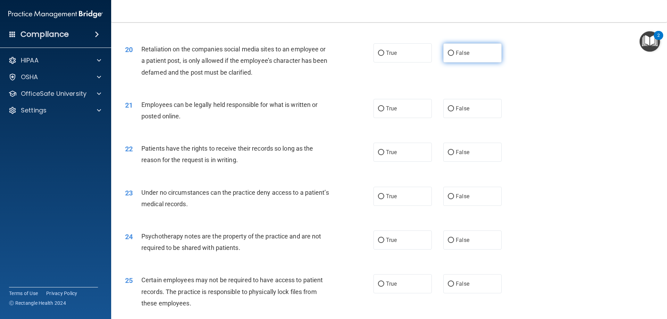
click at [449, 56] on input "False" at bounding box center [451, 53] width 6 height 5
radio input "true"
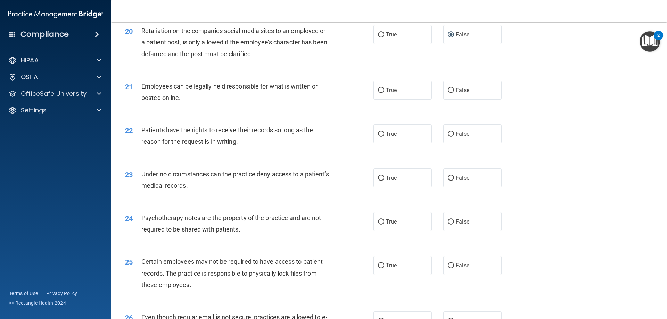
scroll to position [1111, 0]
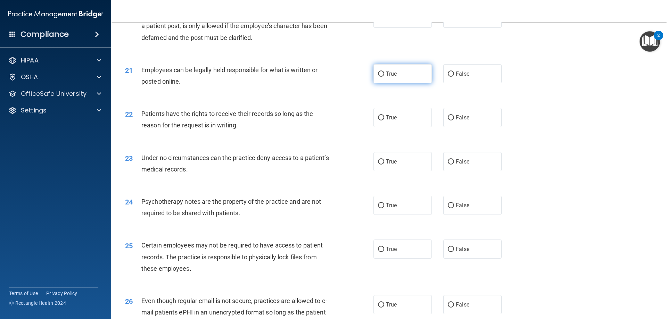
click at [378, 77] on input "True" at bounding box center [381, 74] width 6 height 5
radio input "true"
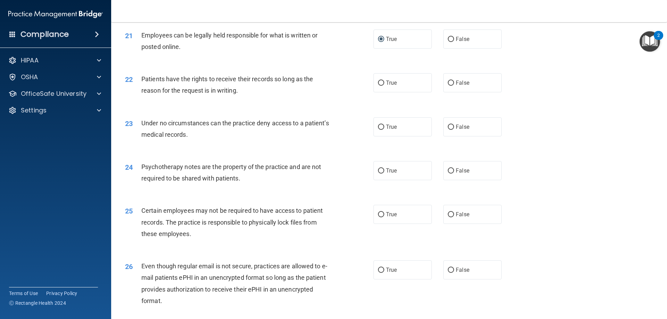
scroll to position [1180, 0]
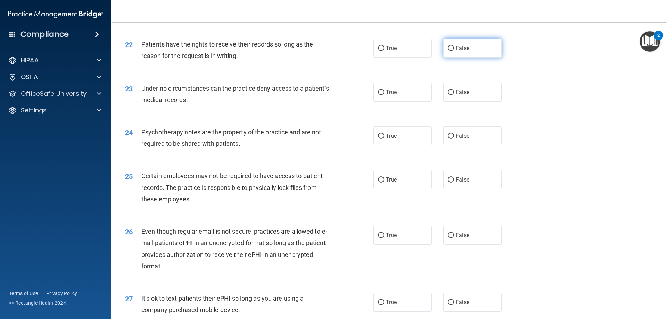
click at [449, 51] on input "False" at bounding box center [451, 48] width 6 height 5
radio input "true"
click at [448, 95] on input "False" at bounding box center [451, 92] width 6 height 5
radio input "true"
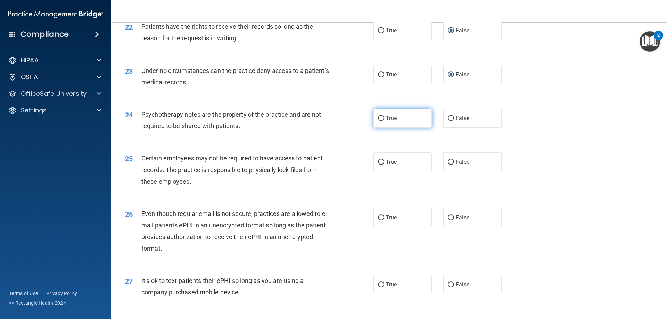
scroll to position [1215, 0]
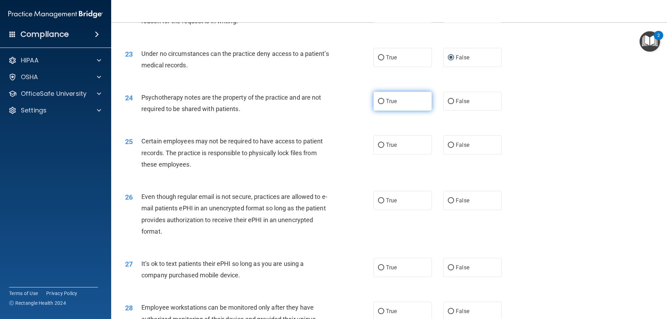
click at [379, 104] on input "True" at bounding box center [381, 101] width 6 height 5
radio input "true"
click at [379, 104] on input "True" at bounding box center [381, 101] width 6 height 5
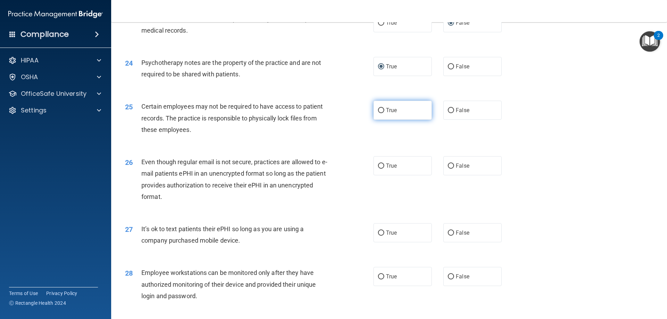
click at [378, 113] on input "True" at bounding box center [381, 110] width 6 height 5
radio input "true"
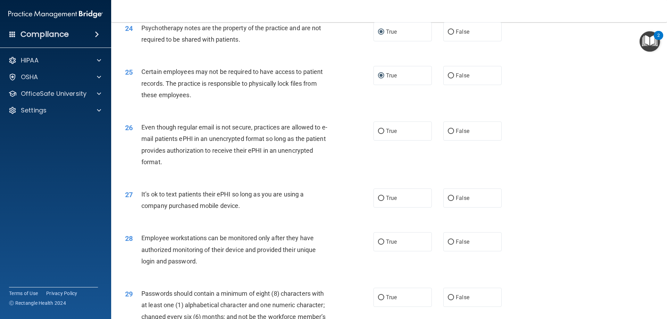
scroll to position [1319, 0]
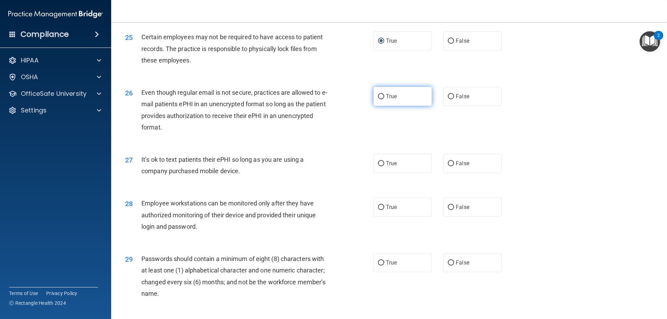
click at [380, 99] on input "True" at bounding box center [381, 96] width 6 height 5
radio input "true"
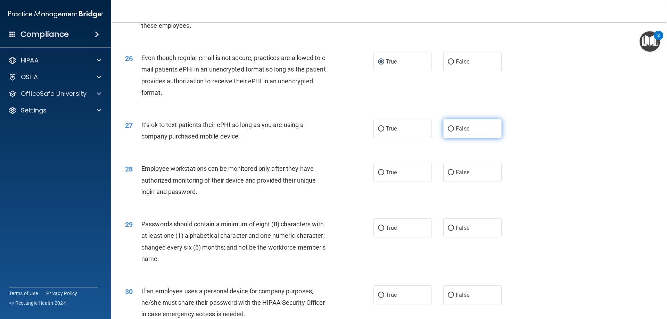
click at [449, 132] on input "False" at bounding box center [451, 128] width 6 height 5
radio input "true"
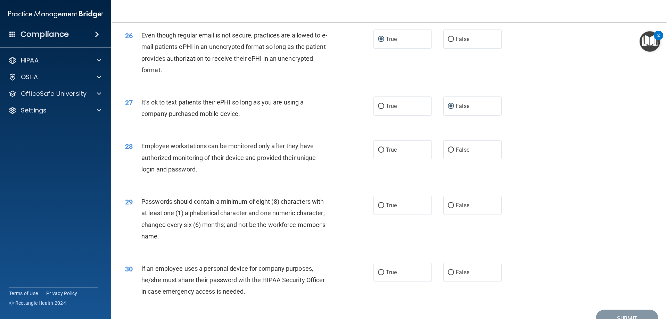
scroll to position [1389, 0]
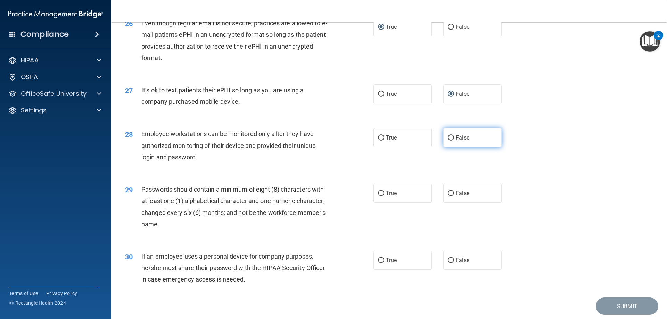
click at [449, 141] on input "False" at bounding box center [451, 137] width 6 height 5
radio input "true"
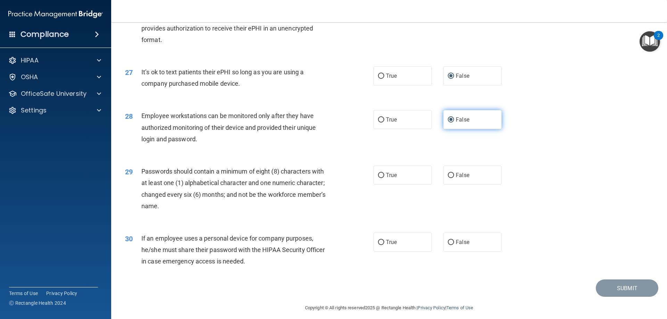
scroll to position [1423, 0]
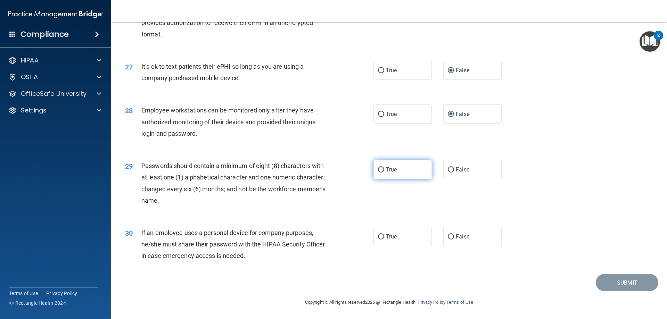
click at [378, 169] on input "True" at bounding box center [381, 169] width 6 height 5
radio input "true"
click at [444, 234] on label "False" at bounding box center [472, 236] width 58 height 19
click at [448, 234] on input "False" at bounding box center [451, 236] width 6 height 5
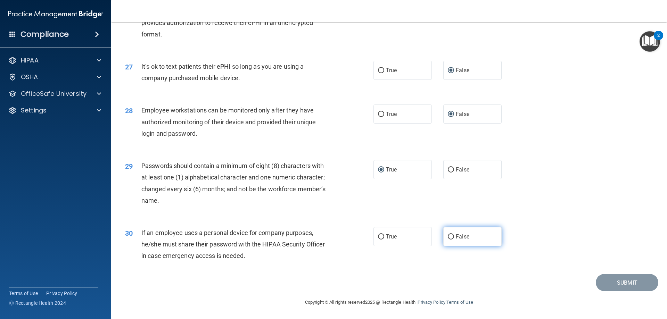
radio input "true"
click at [629, 282] on button "Submit" at bounding box center [626, 283] width 62 height 18
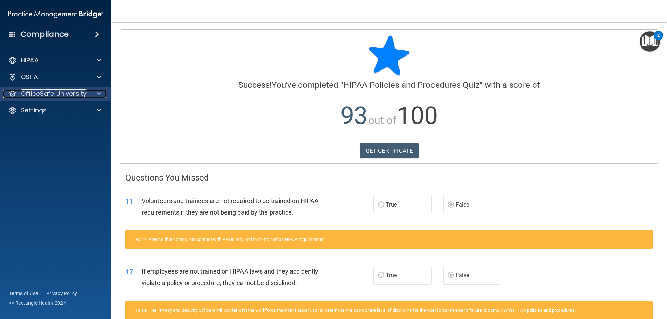
click at [98, 94] on span at bounding box center [99, 94] width 4 height 8
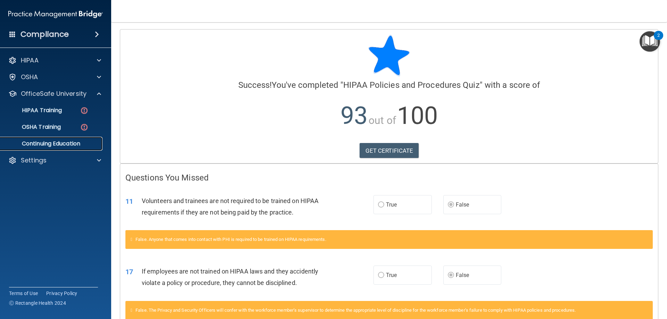
click at [49, 142] on p "Continuing Education" at bounding box center [52, 143] width 95 height 7
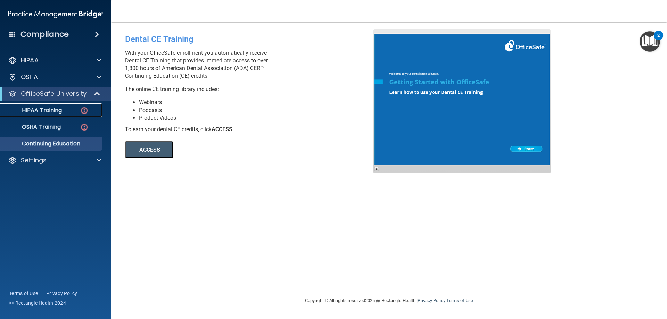
click at [50, 107] on p "HIPAA Training" at bounding box center [33, 110] width 57 height 7
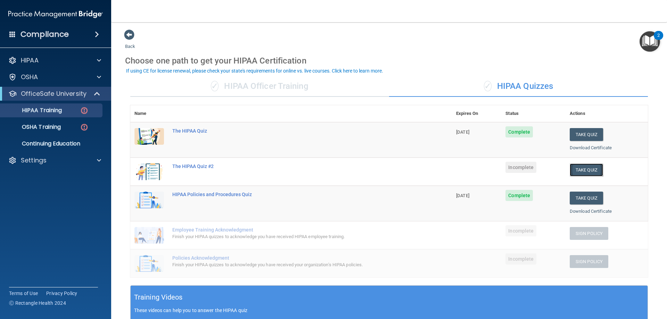
click at [579, 168] on button "Take Quiz" at bounding box center [585, 170] width 33 height 13
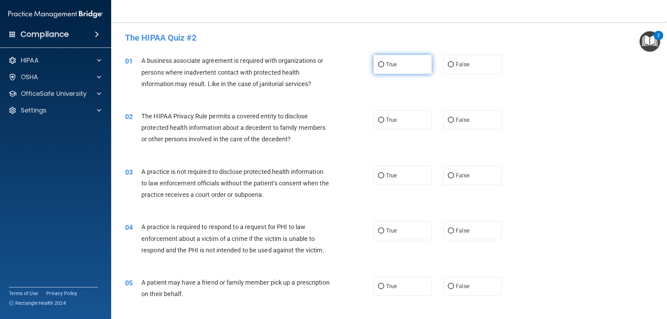
click at [379, 65] on input "True" at bounding box center [381, 64] width 6 height 5
radio input "true"
click at [378, 121] on input "True" at bounding box center [381, 120] width 6 height 5
radio input "true"
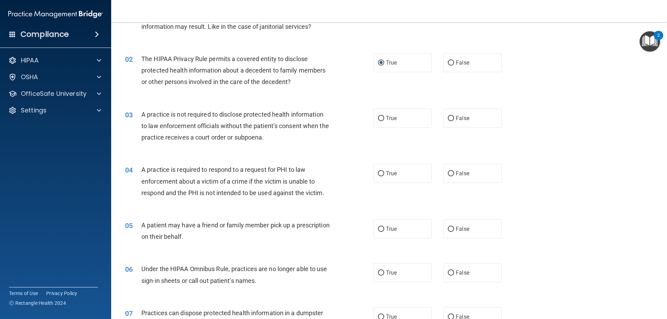
scroll to position [69, 0]
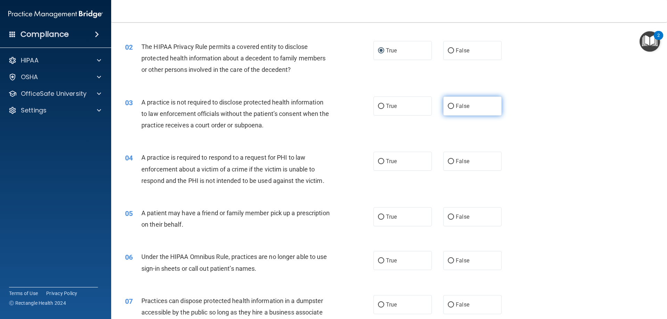
click at [450, 105] on input "False" at bounding box center [451, 106] width 6 height 5
radio input "true"
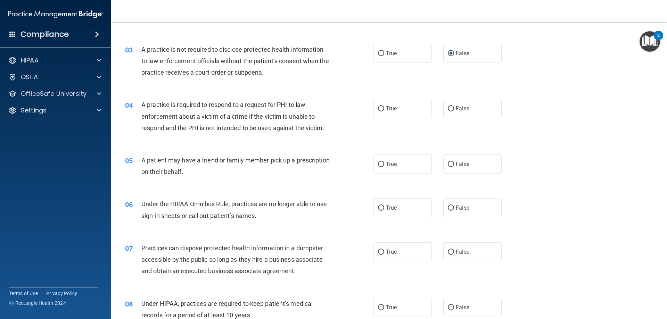
scroll to position [139, 0]
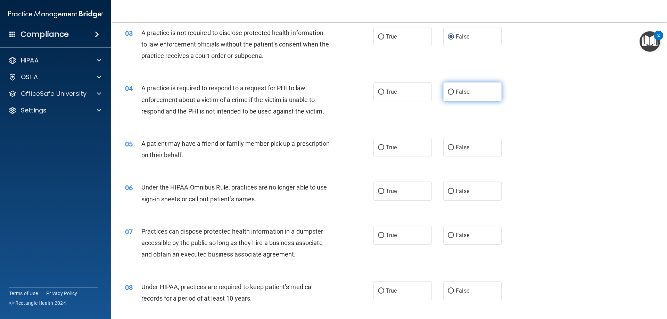
click at [448, 91] on input "False" at bounding box center [451, 92] width 6 height 5
radio input "true"
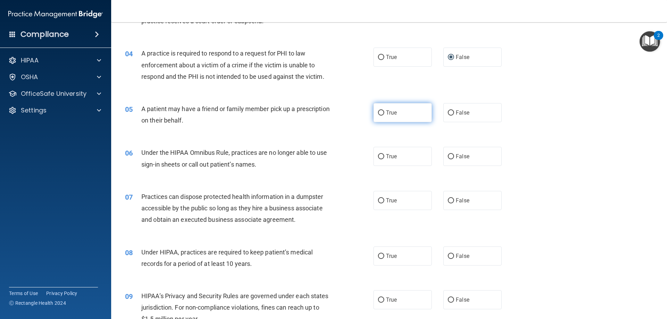
click at [378, 112] on input "True" at bounding box center [381, 112] width 6 height 5
radio input "true"
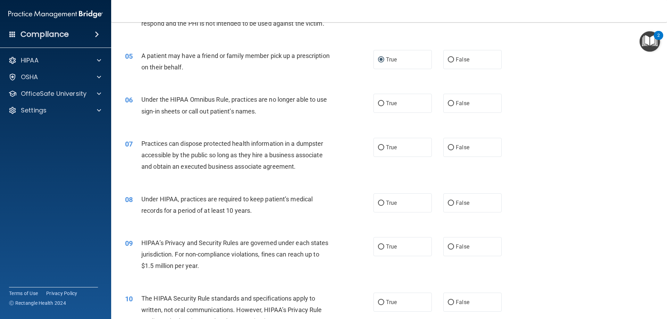
scroll to position [243, 0]
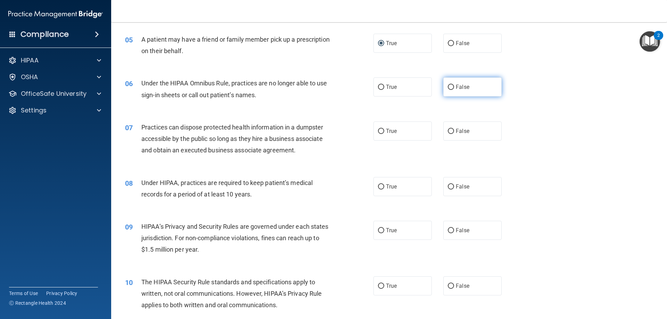
click at [449, 87] on input "False" at bounding box center [451, 87] width 6 height 5
radio input "true"
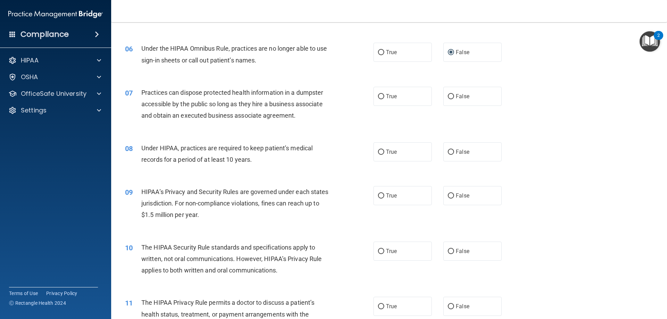
scroll to position [312, 0]
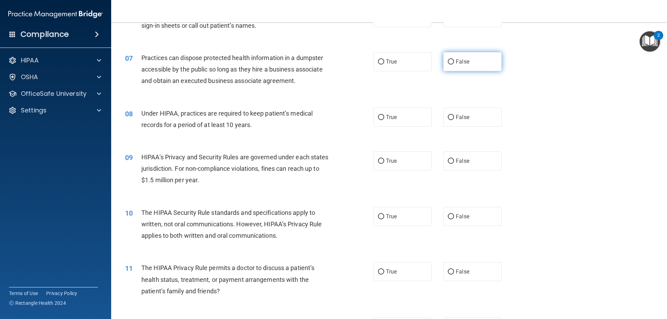
click at [448, 60] on input "False" at bounding box center [451, 61] width 6 height 5
radio input "true"
click at [448, 118] on input "False" at bounding box center [451, 117] width 6 height 5
radio input "true"
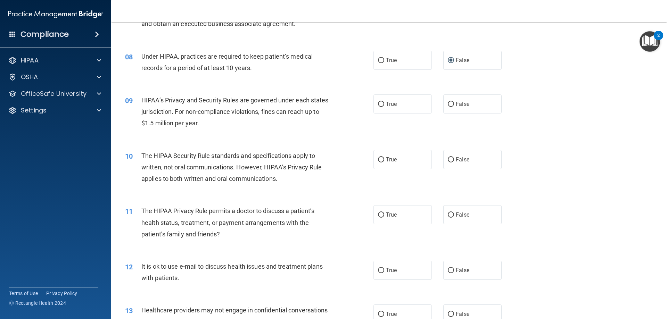
scroll to position [382, 0]
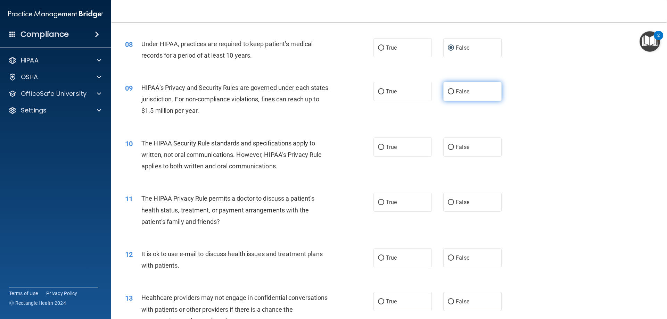
click at [449, 91] on input "False" at bounding box center [451, 91] width 6 height 5
radio input "true"
click at [378, 91] on input "True" at bounding box center [381, 91] width 6 height 5
radio input "true"
radio input "false"
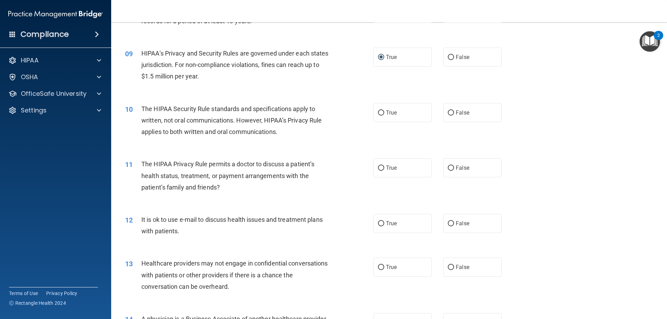
scroll to position [417, 0]
click at [378, 112] on input "True" at bounding box center [381, 112] width 6 height 5
radio input "true"
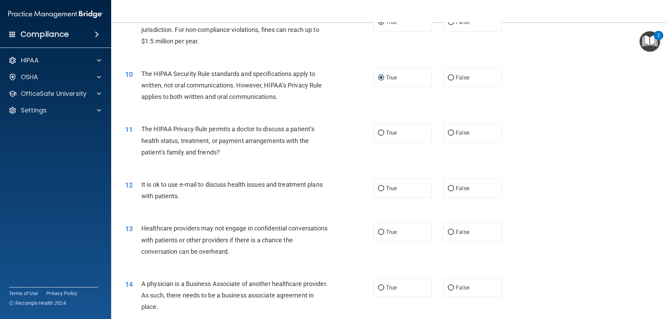
scroll to position [486, 0]
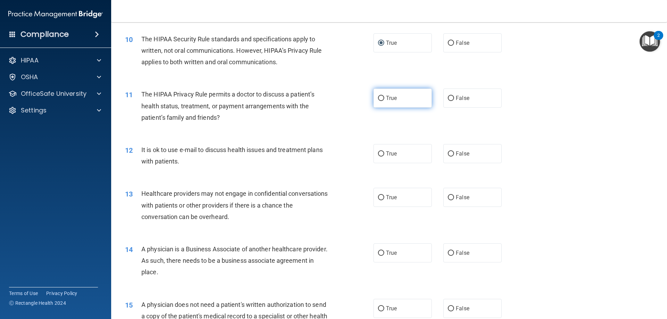
click at [381, 99] on input "True" at bounding box center [381, 98] width 6 height 5
radio input "true"
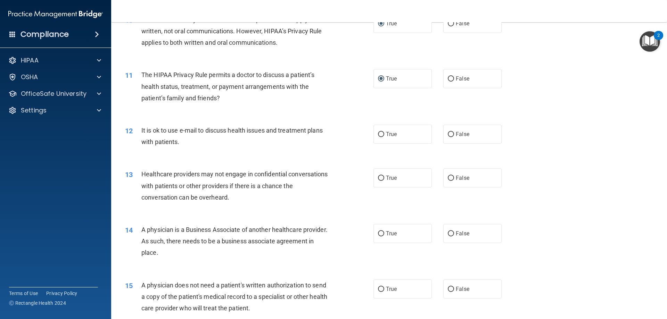
scroll to position [521, 0]
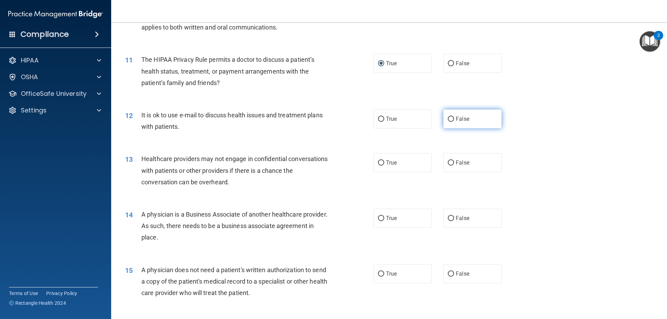
click at [448, 120] on input "False" at bounding box center [451, 119] width 6 height 5
radio input "true"
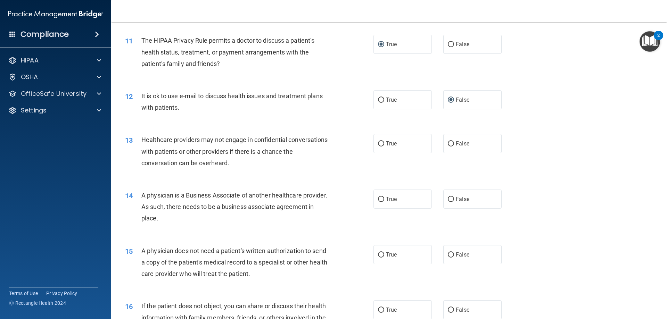
scroll to position [556, 0]
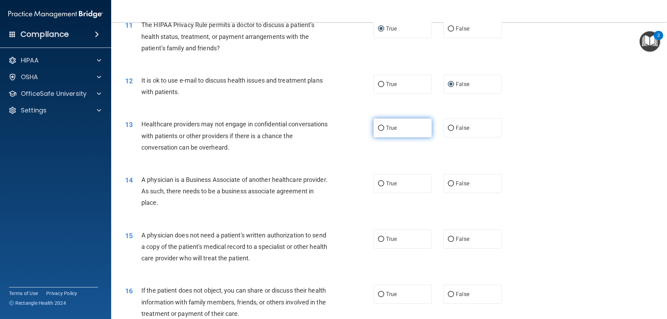
click at [379, 126] on input "True" at bounding box center [381, 128] width 6 height 5
radio input "true"
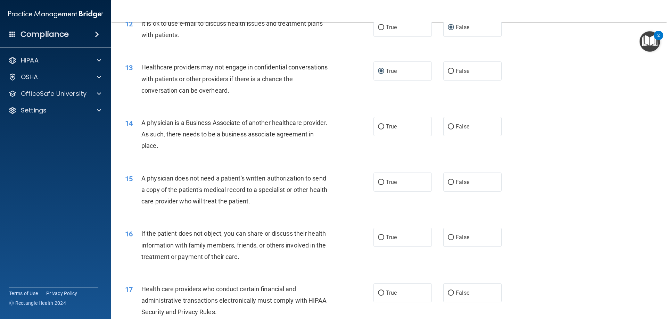
scroll to position [625, 0]
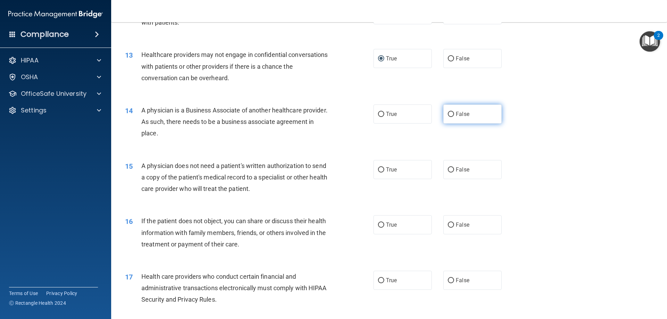
click at [449, 114] on input "False" at bounding box center [451, 114] width 6 height 5
radio input "true"
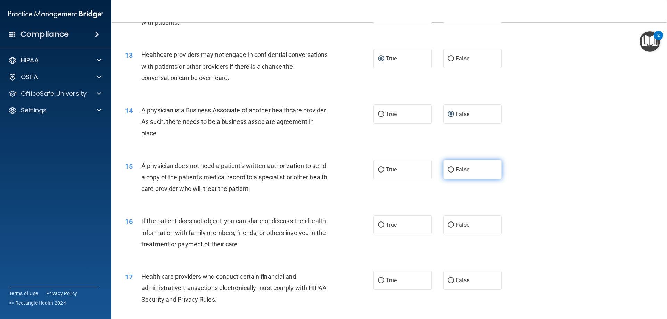
click at [448, 169] on input "False" at bounding box center [451, 169] width 6 height 5
radio input "true"
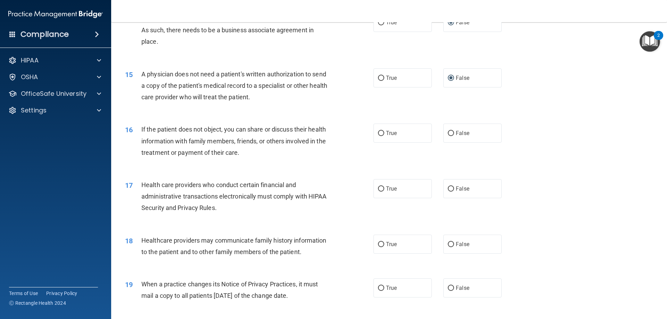
scroll to position [729, 0]
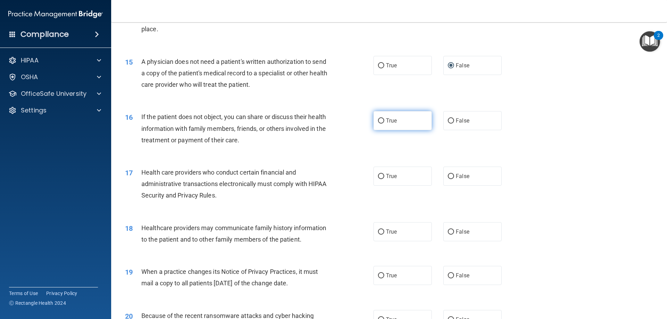
click at [378, 122] on input "True" at bounding box center [381, 120] width 6 height 5
radio input "true"
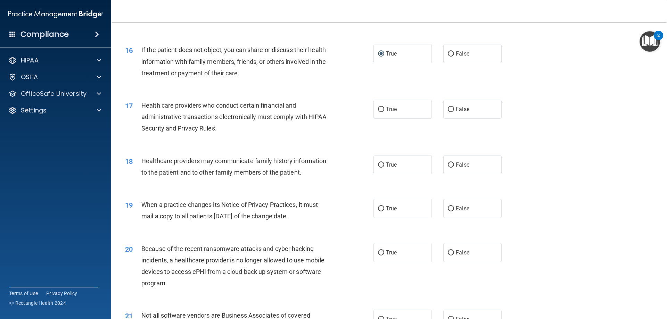
scroll to position [799, 0]
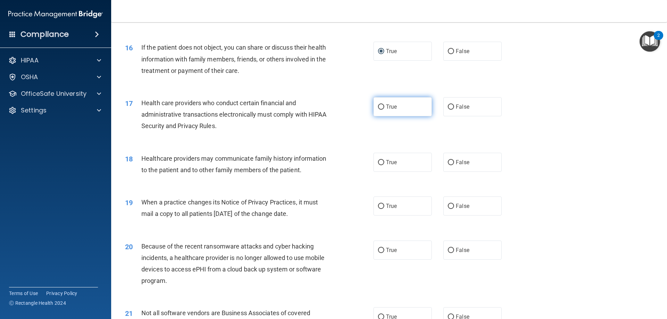
click at [378, 109] on input "True" at bounding box center [381, 107] width 6 height 5
radio input "true"
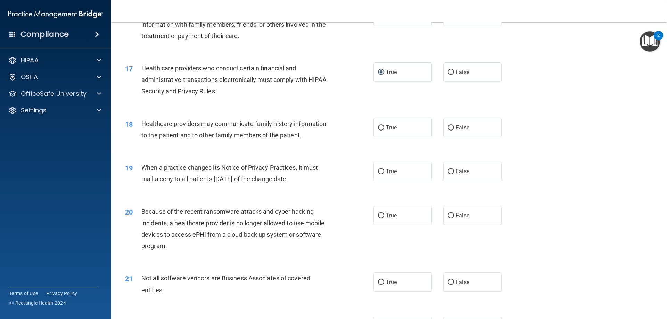
scroll to position [868, 0]
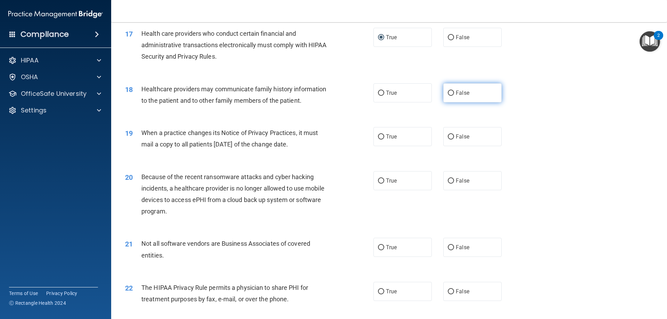
click at [449, 94] on input "False" at bounding box center [451, 93] width 6 height 5
radio input "true"
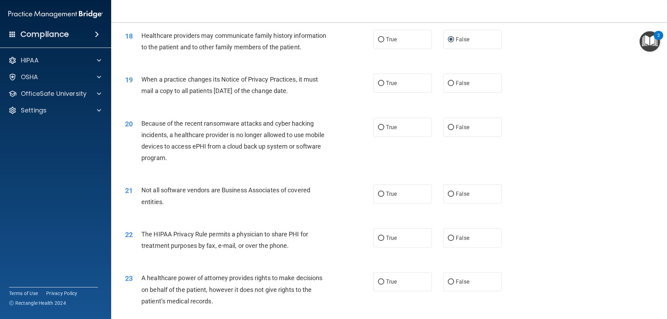
scroll to position [937, 0]
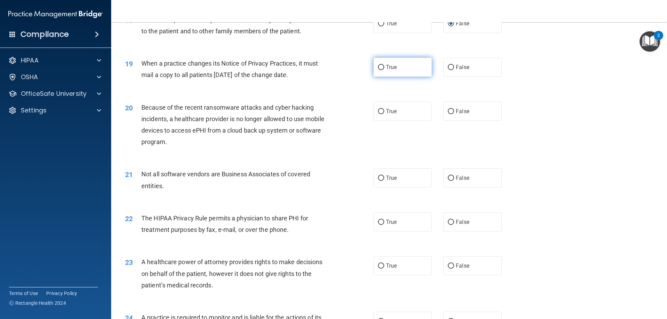
click at [379, 67] on input "True" at bounding box center [381, 67] width 6 height 5
radio input "true"
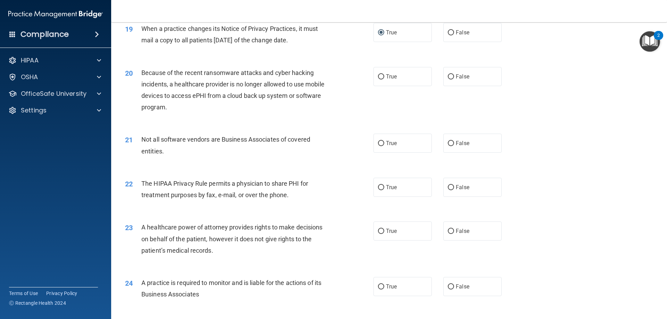
scroll to position [1007, 0]
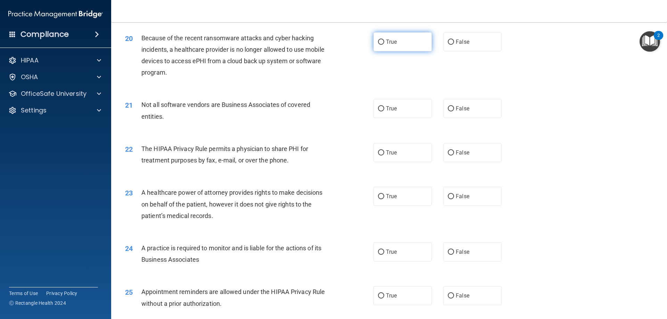
click at [378, 41] on input "True" at bounding box center [381, 42] width 6 height 5
radio input "true"
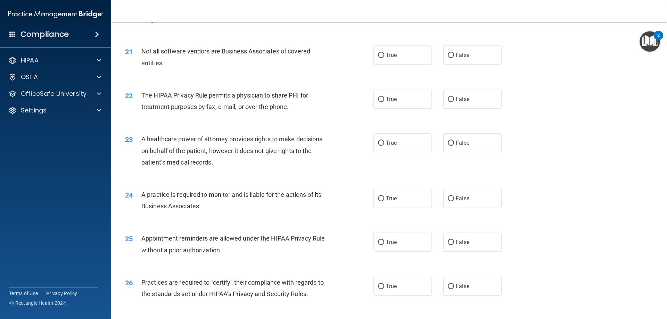
scroll to position [1076, 0]
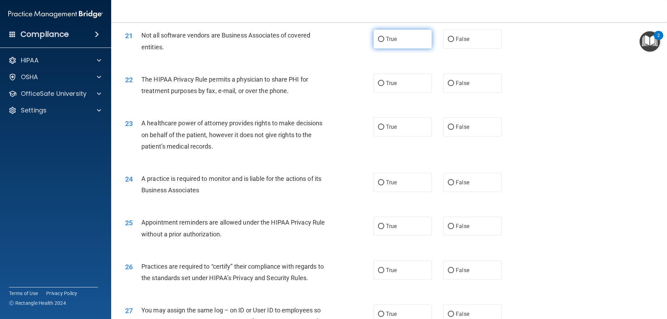
click at [378, 37] on input "True" at bounding box center [381, 39] width 6 height 5
radio input "true"
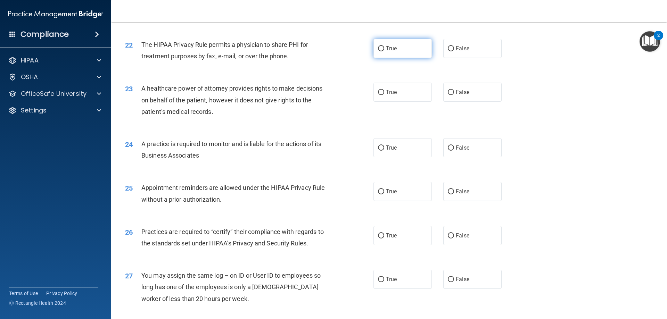
click at [378, 49] on input "True" at bounding box center [381, 48] width 6 height 5
radio input "true"
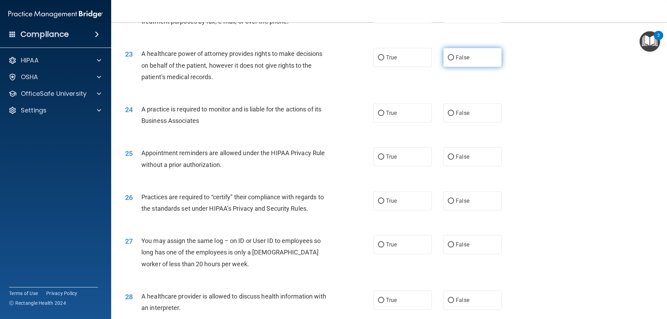
click at [448, 57] on input "False" at bounding box center [451, 57] width 6 height 5
radio input "true"
click at [379, 113] on input "True" at bounding box center [381, 113] width 6 height 5
radio input "true"
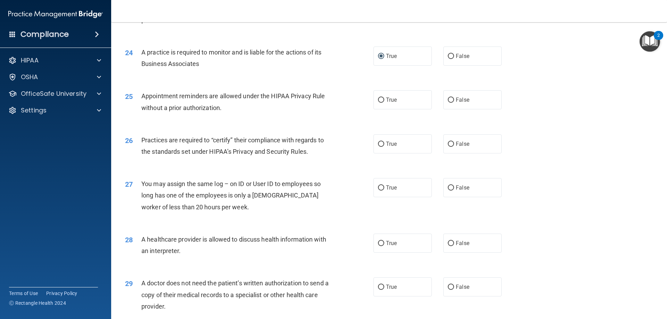
scroll to position [1215, 0]
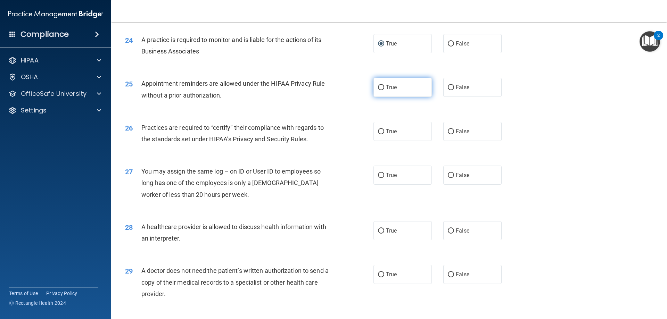
click at [378, 86] on input "True" at bounding box center [381, 87] width 6 height 5
radio input "true"
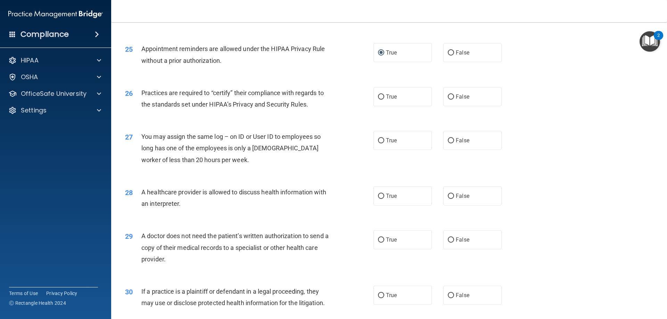
scroll to position [1285, 0]
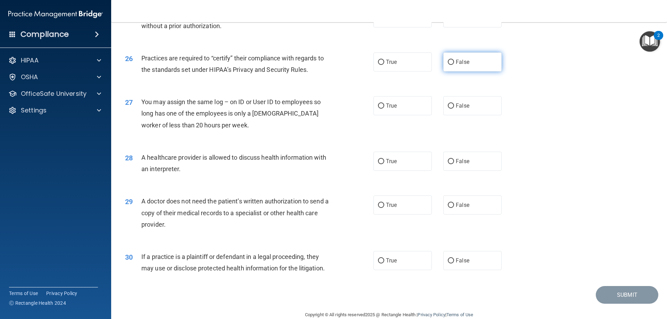
click at [449, 60] on input "False" at bounding box center [451, 62] width 6 height 5
radio input "true"
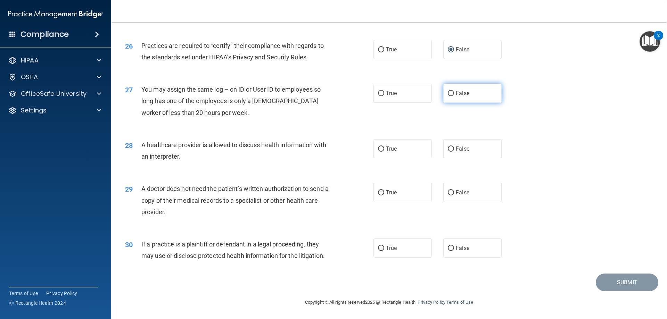
click at [449, 93] on input "False" at bounding box center [451, 93] width 6 height 5
radio input "true"
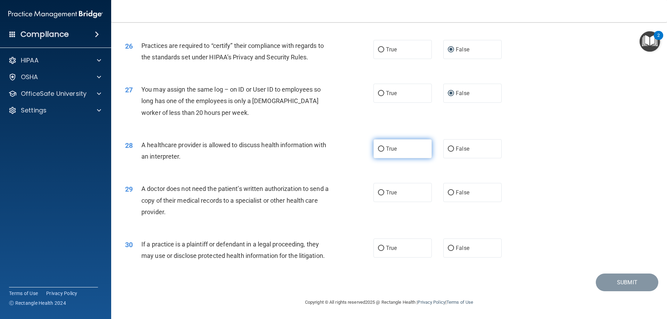
click at [378, 149] on input "True" at bounding box center [381, 149] width 6 height 5
radio input "true"
click at [449, 191] on input "False" at bounding box center [451, 192] width 6 height 5
radio input "true"
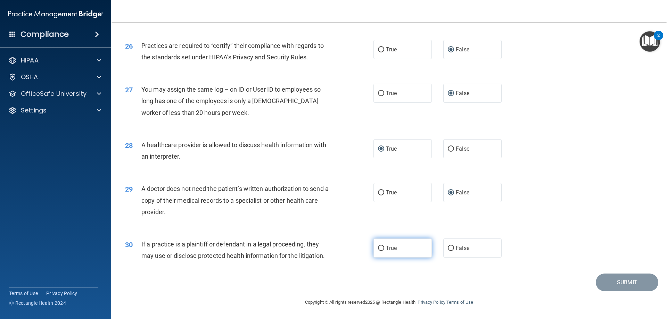
click at [378, 248] on input "True" at bounding box center [381, 248] width 6 height 5
radio input "true"
click at [620, 283] on button "Submit" at bounding box center [626, 283] width 62 height 18
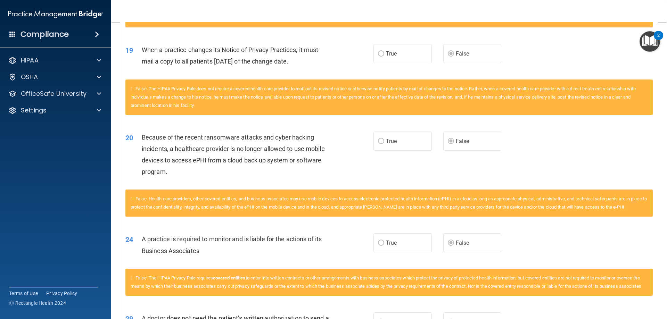
scroll to position [694, 0]
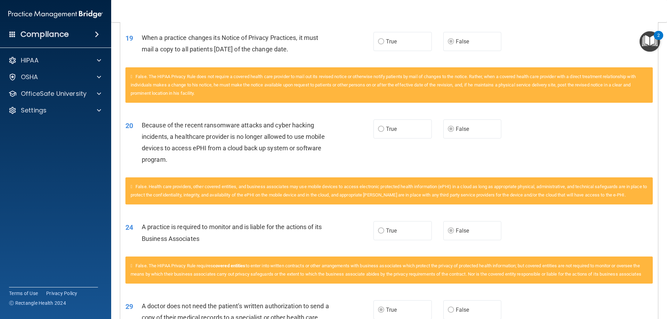
click at [250, 164] on div "Because of the recent ransomware attacks and cyber hacking incidents, a healthc…" at bounding box center [239, 142] width 194 height 46
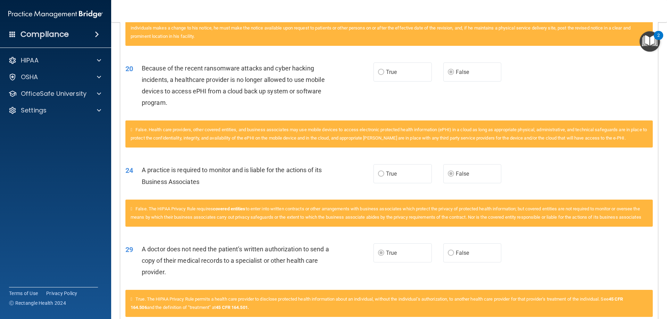
scroll to position [764, 0]
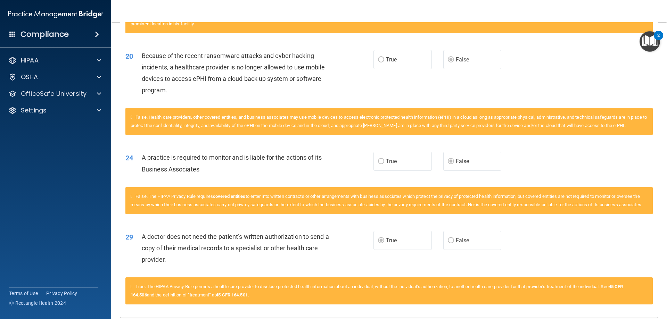
click at [244, 173] on div "A practice is required to monitor and is liable for the actions of its Business…" at bounding box center [239, 163] width 194 height 23
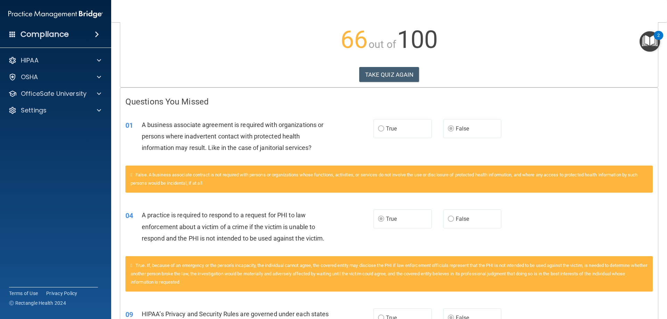
scroll to position [0, 0]
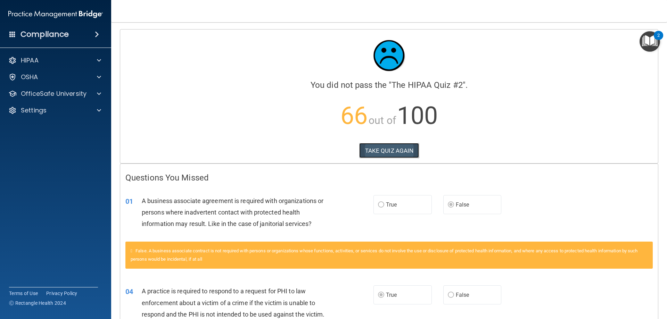
click at [379, 150] on button "TAKE QUIZ AGAIN" at bounding box center [389, 150] width 60 height 15
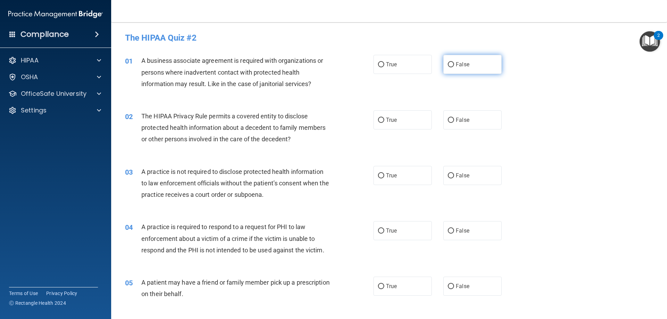
click at [449, 64] on input "False" at bounding box center [451, 64] width 6 height 5
radio input "true"
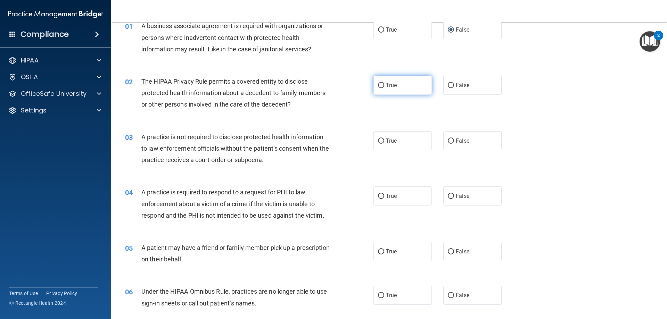
click at [380, 84] on input "True" at bounding box center [381, 85] width 6 height 5
radio input "true"
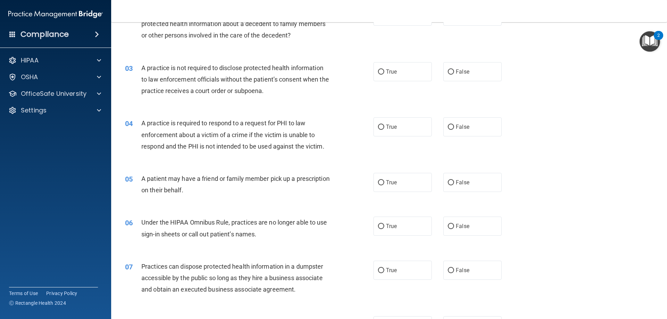
scroll to position [104, 0]
click at [448, 71] on input "False" at bounding box center [451, 71] width 6 height 5
radio input "true"
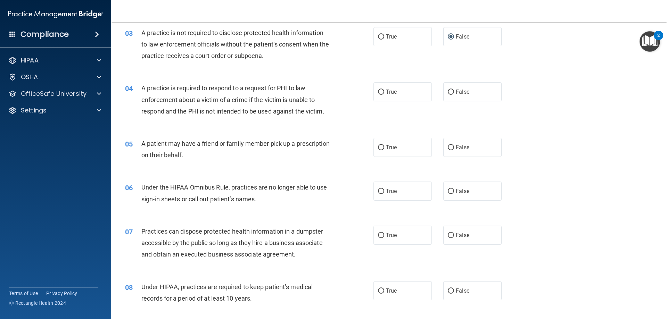
scroll to position [174, 0]
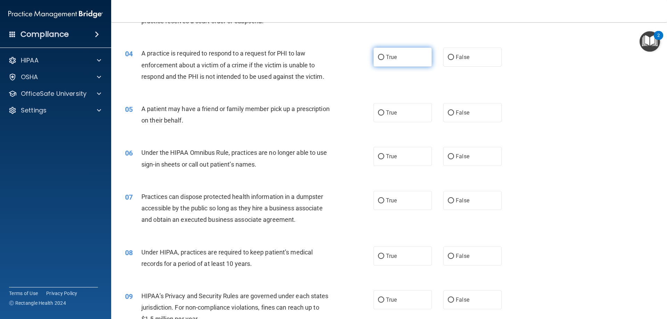
click at [378, 56] on input "True" at bounding box center [381, 57] width 6 height 5
radio input "true"
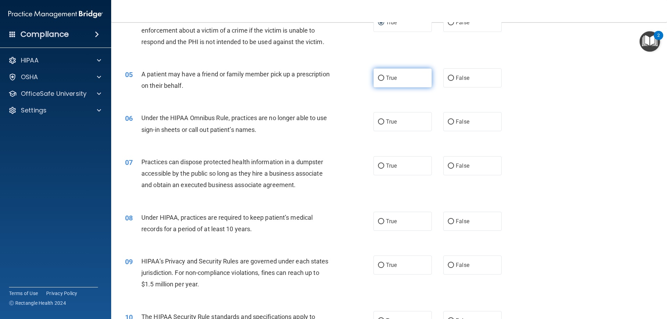
click at [382, 77] on label "True" at bounding box center [402, 77] width 58 height 19
click at [382, 77] on input "True" at bounding box center [381, 78] width 6 height 5
radio input "true"
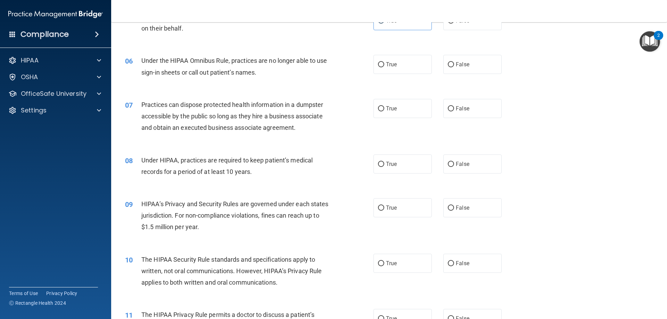
scroll to position [278, 0]
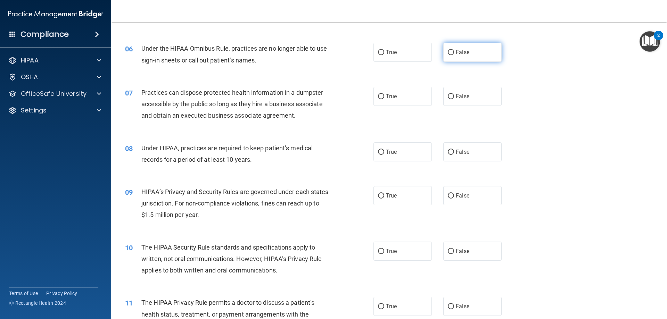
click at [448, 51] on input "False" at bounding box center [451, 52] width 6 height 5
radio input "true"
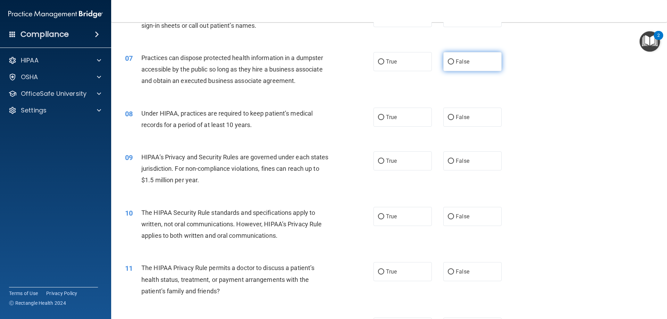
click at [448, 60] on input "False" at bounding box center [451, 61] width 6 height 5
radio input "true"
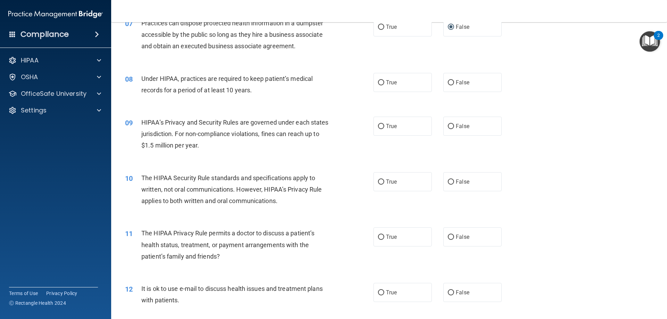
scroll to position [382, 0]
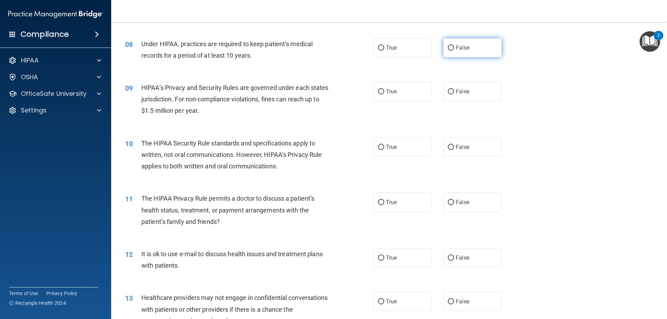
click at [448, 47] on input "False" at bounding box center [451, 47] width 6 height 5
radio input "true"
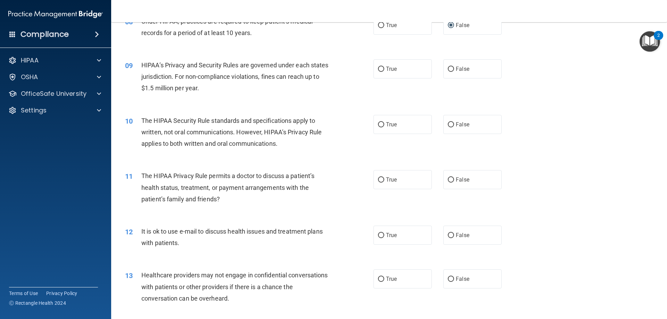
scroll to position [417, 0]
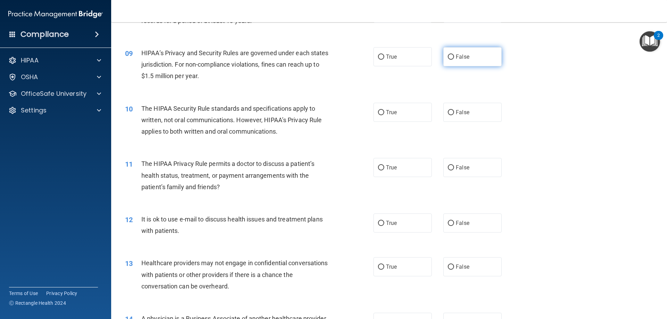
click at [448, 57] on input "False" at bounding box center [451, 57] width 6 height 5
radio input "true"
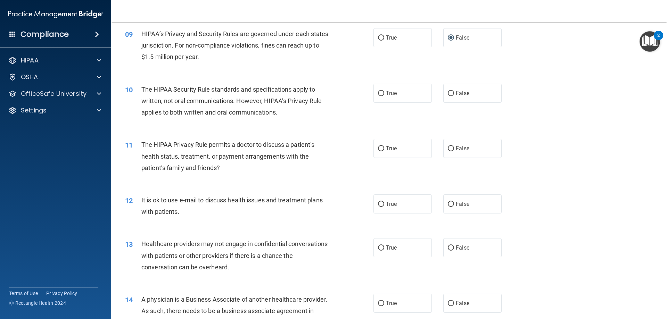
scroll to position [451, 0]
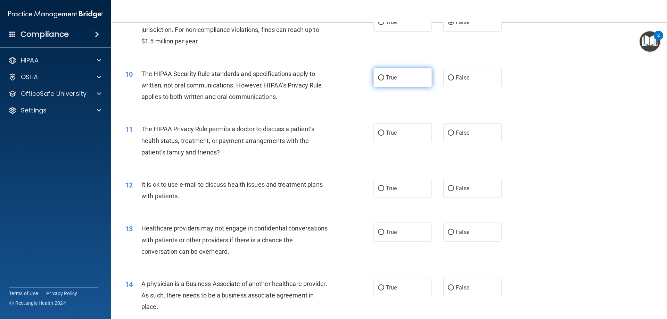
click at [379, 77] on input "True" at bounding box center [381, 77] width 6 height 5
radio input "true"
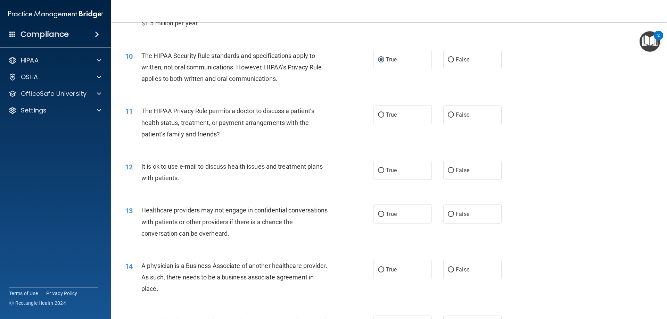
scroll to position [486, 0]
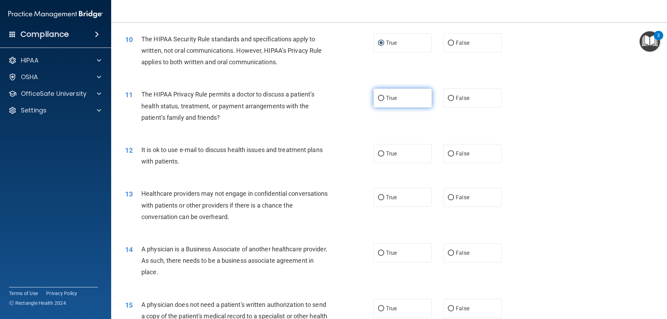
click at [379, 99] on input "True" at bounding box center [381, 98] width 6 height 5
radio input "true"
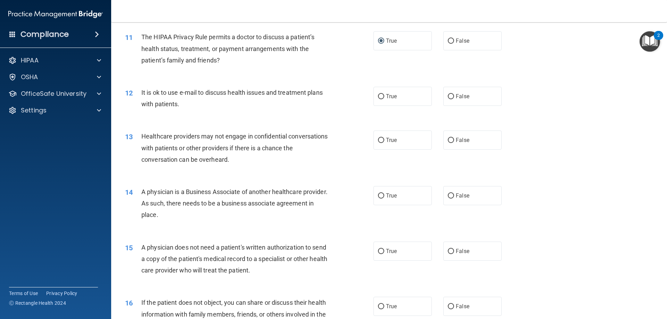
scroll to position [556, 0]
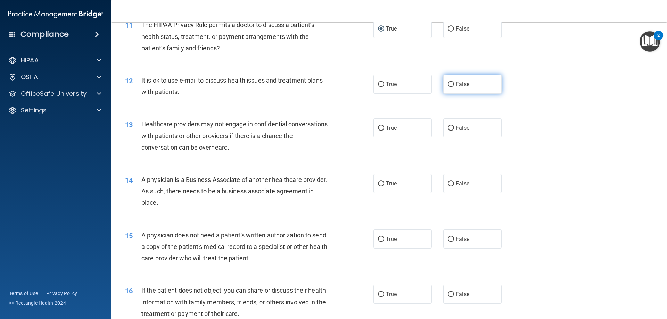
click at [448, 83] on input "False" at bounding box center [451, 84] width 6 height 5
radio input "true"
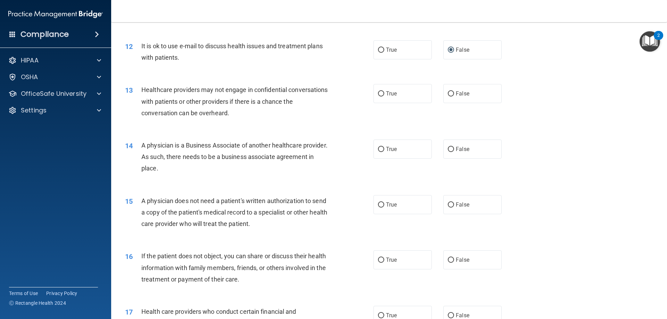
scroll to position [625, 0]
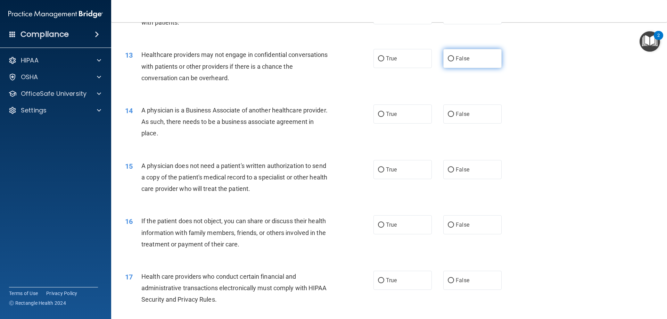
click at [448, 59] on input "False" at bounding box center [451, 58] width 6 height 5
radio input "true"
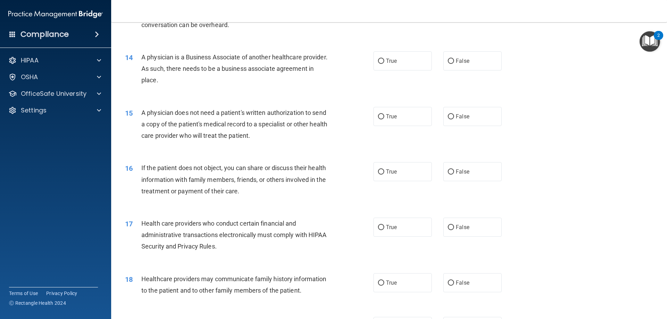
scroll to position [694, 0]
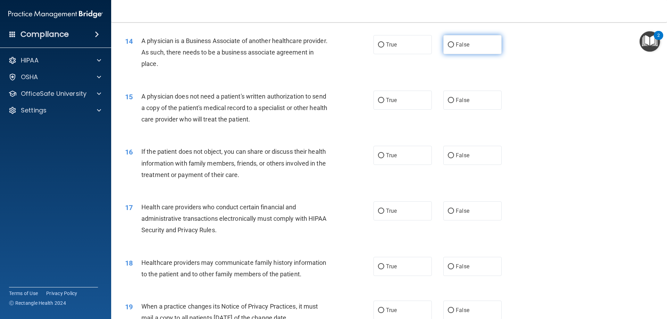
click at [448, 43] on input "False" at bounding box center [451, 44] width 6 height 5
radio input "true"
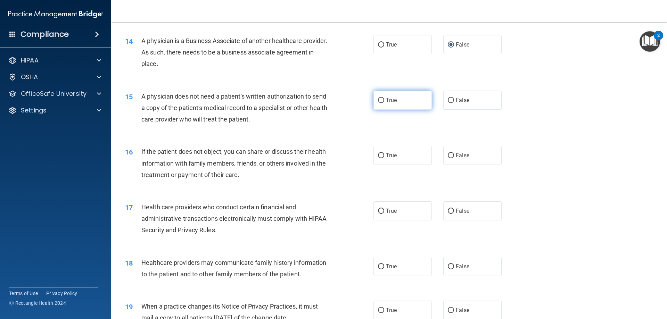
click at [378, 100] on input "True" at bounding box center [381, 100] width 6 height 5
radio input "true"
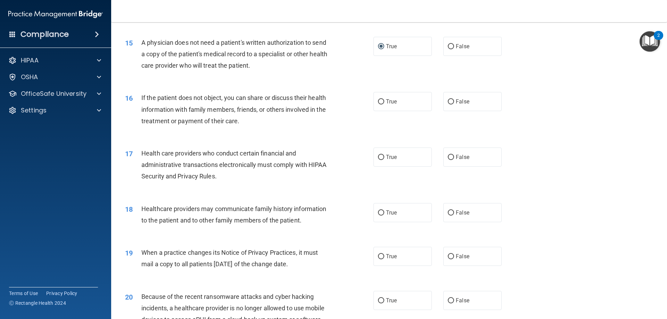
scroll to position [764, 0]
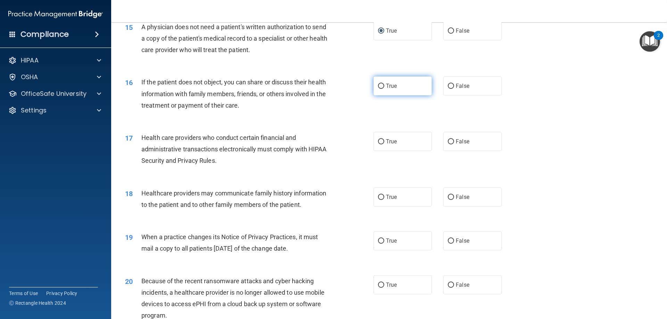
click at [380, 87] on input "True" at bounding box center [381, 86] width 6 height 5
radio input "true"
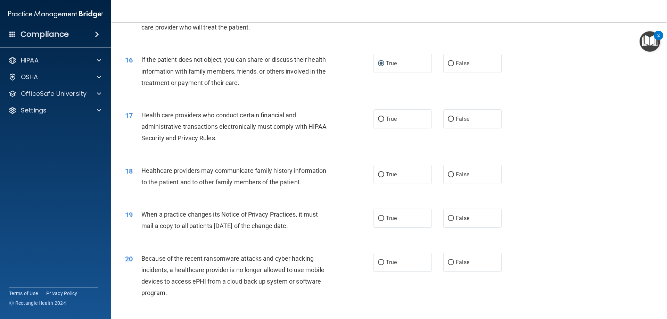
scroll to position [799, 0]
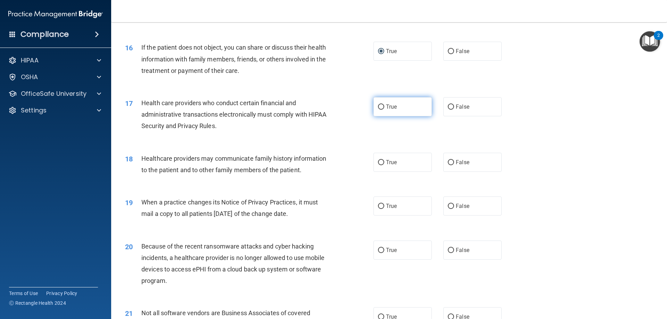
click at [378, 108] on input "True" at bounding box center [381, 107] width 6 height 5
radio input "true"
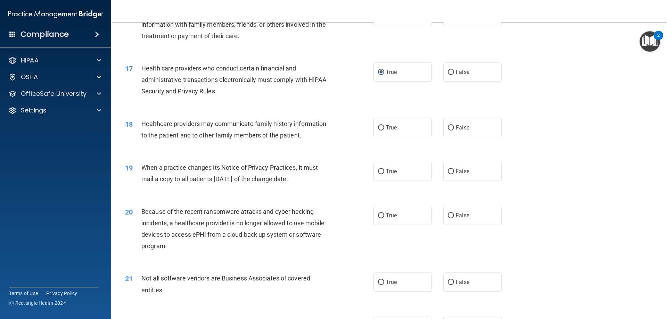
scroll to position [868, 0]
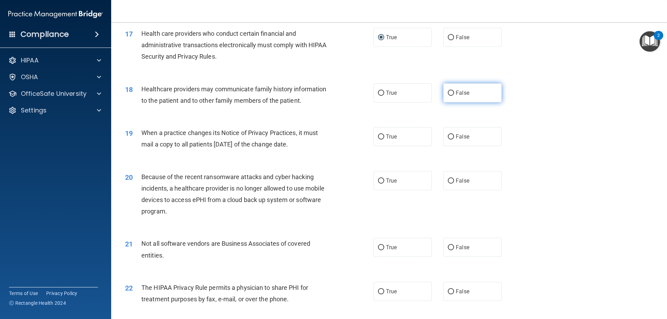
click at [448, 92] on input "False" at bounding box center [451, 93] width 6 height 5
radio input "true"
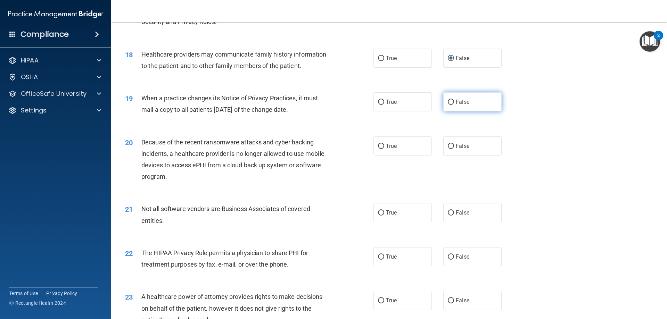
click at [449, 101] on input "False" at bounding box center [451, 102] width 6 height 5
radio input "true"
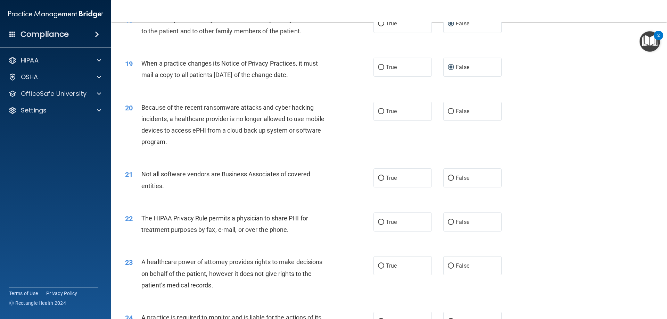
scroll to position [972, 0]
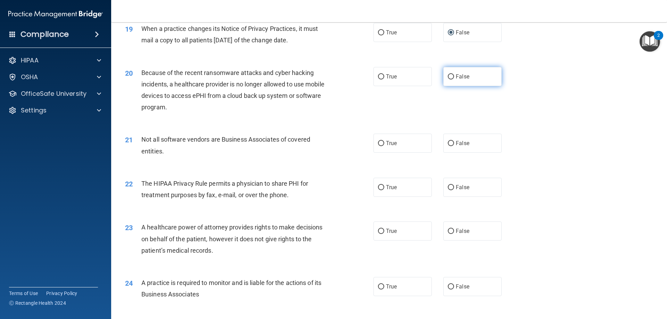
click at [449, 77] on input "False" at bounding box center [451, 76] width 6 height 5
radio input "true"
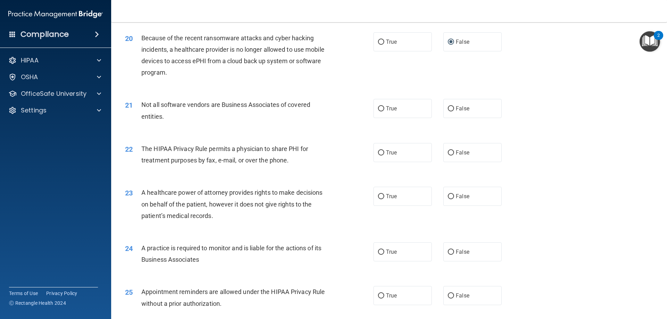
scroll to position [1042, 0]
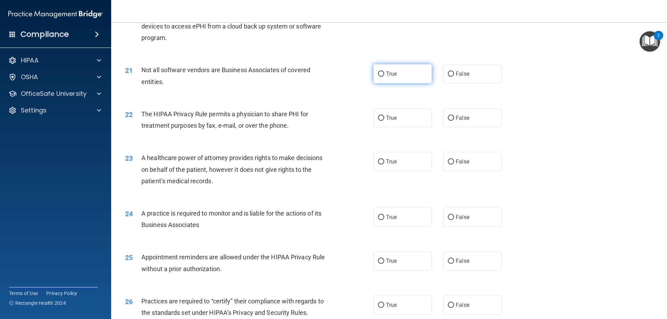
click at [378, 72] on input "True" at bounding box center [381, 74] width 6 height 5
radio input "true"
click at [378, 72] on input "True" at bounding box center [381, 74] width 6 height 5
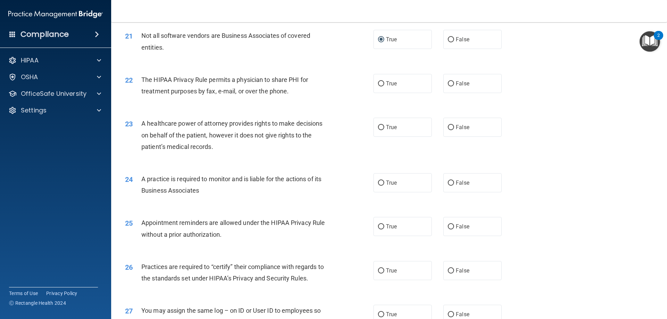
scroll to position [1076, 0]
click at [448, 83] on input "False" at bounding box center [451, 83] width 6 height 5
radio input "true"
click at [378, 84] on input "True" at bounding box center [381, 83] width 6 height 5
radio input "true"
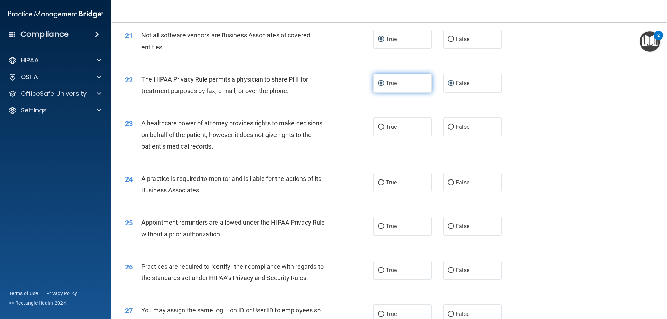
radio input "false"
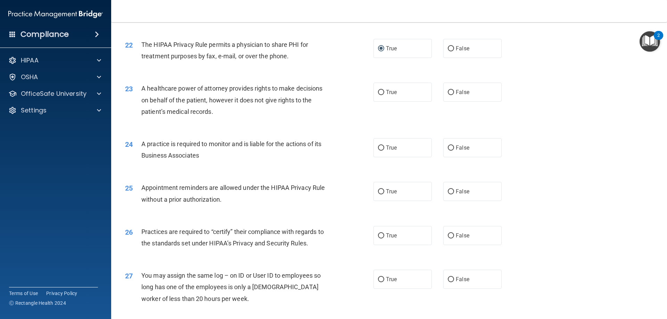
scroll to position [1146, 0]
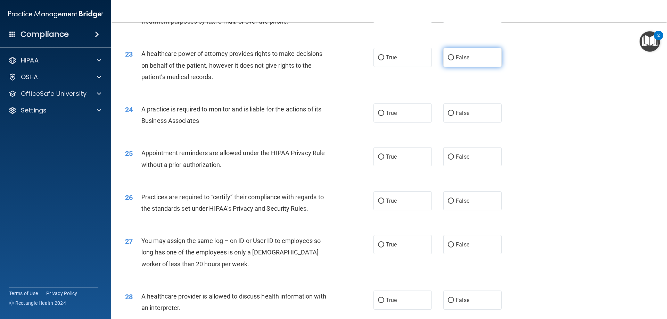
click at [448, 57] on input "False" at bounding box center [451, 57] width 6 height 5
radio input "true"
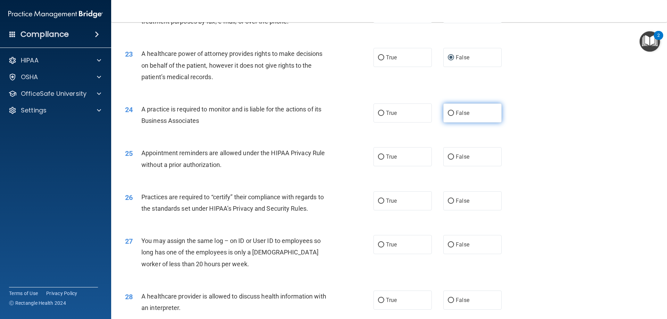
click at [450, 113] on input "False" at bounding box center [451, 113] width 6 height 5
radio input "true"
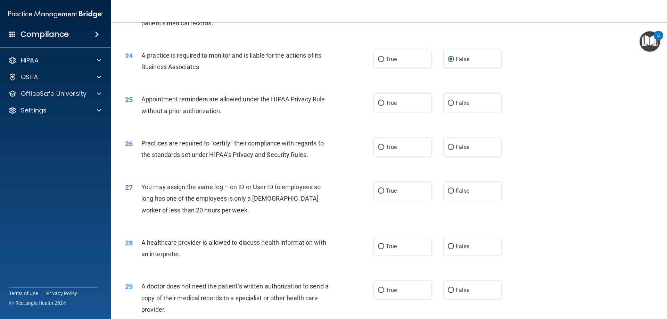
scroll to position [1215, 0]
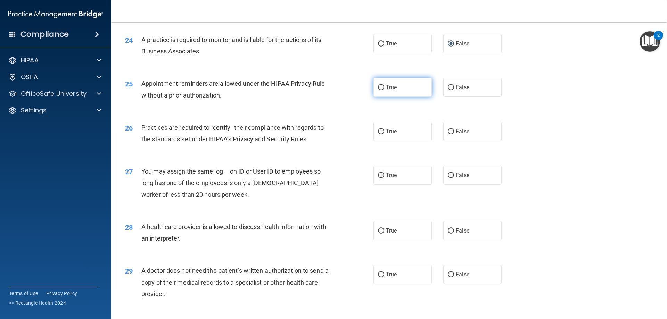
click at [378, 87] on input "True" at bounding box center [381, 87] width 6 height 5
radio input "true"
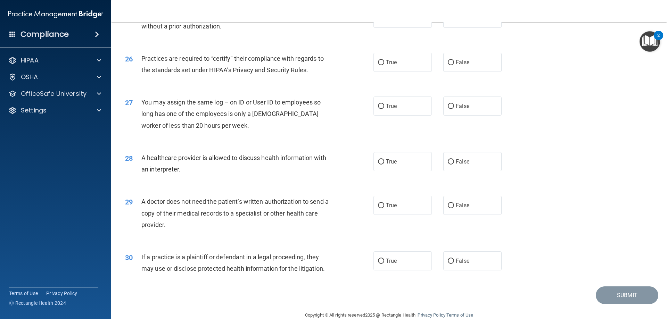
scroll to position [1285, 0]
click at [448, 63] on input "False" at bounding box center [451, 62] width 6 height 5
radio input "true"
click at [448, 108] on input "False" at bounding box center [451, 105] width 6 height 5
radio input "true"
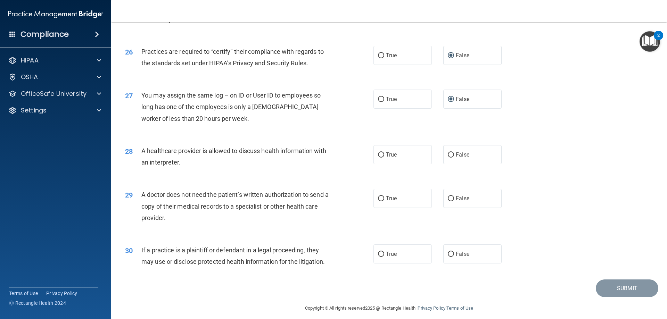
scroll to position [1297, 0]
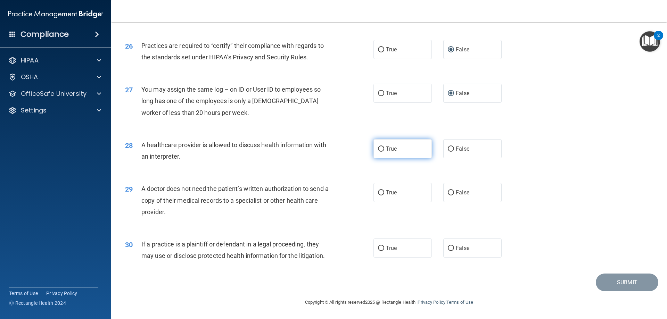
click at [378, 149] on input "True" at bounding box center [381, 149] width 6 height 5
radio input "true"
click at [378, 192] on input "True" at bounding box center [381, 192] width 6 height 5
radio input "true"
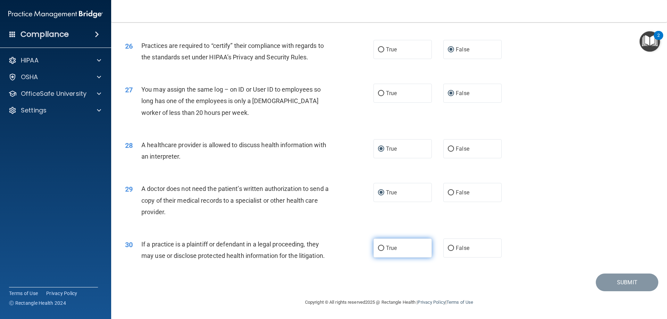
click at [378, 248] on input "True" at bounding box center [381, 248] width 6 height 5
radio input "true"
click at [628, 284] on button "Submit" at bounding box center [626, 283] width 62 height 18
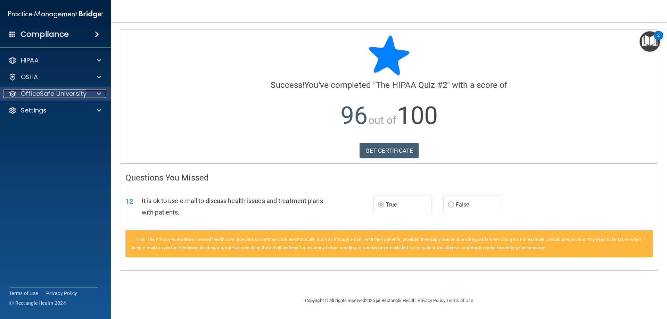
click at [96, 92] on div at bounding box center [97, 94] width 17 height 8
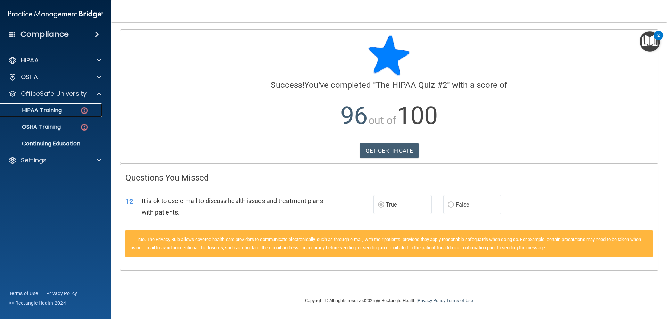
click at [60, 110] on p "HIPAA Training" at bounding box center [33, 110] width 57 height 7
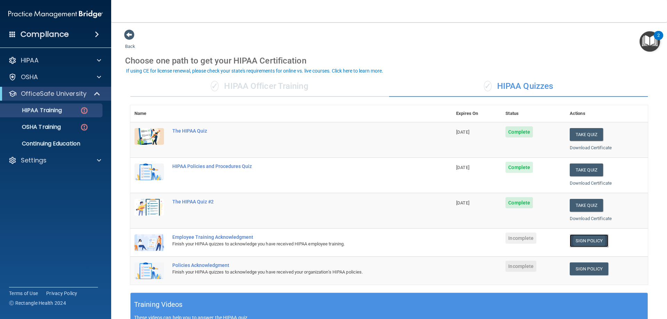
click at [588, 240] on link "Sign Policy" at bounding box center [588, 240] width 39 height 13
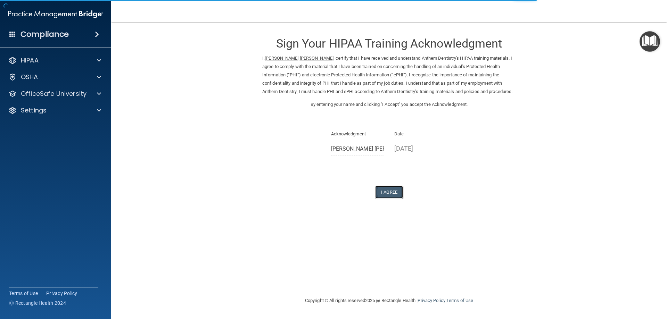
click at [394, 192] on button "I Agree" at bounding box center [389, 192] width 28 height 13
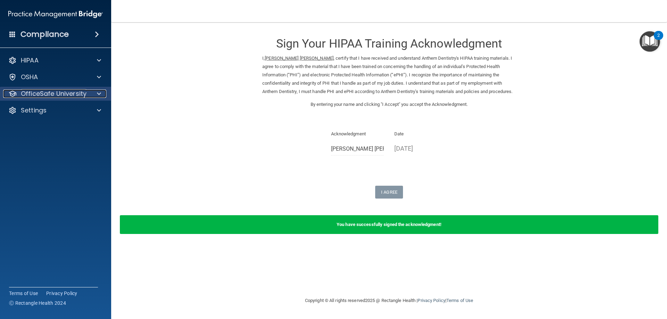
click at [101, 91] on span at bounding box center [99, 94] width 4 height 8
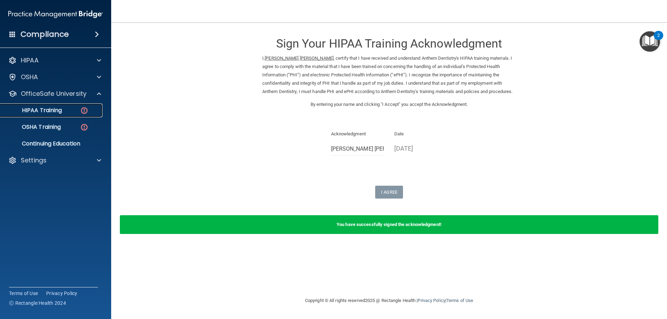
click at [82, 109] on img at bounding box center [84, 110] width 9 height 9
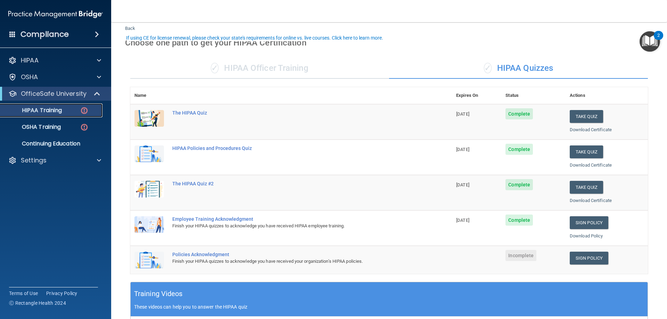
scroll to position [35, 0]
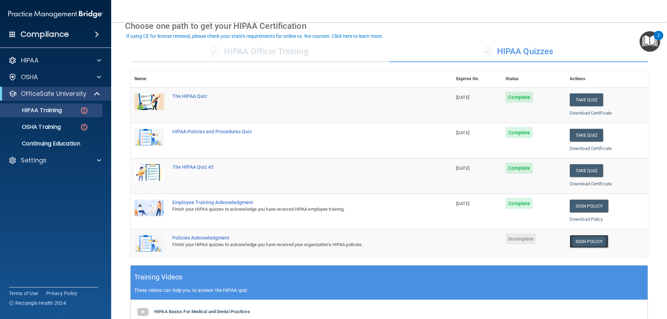
click at [583, 240] on link "Sign Policy" at bounding box center [588, 241] width 39 height 13
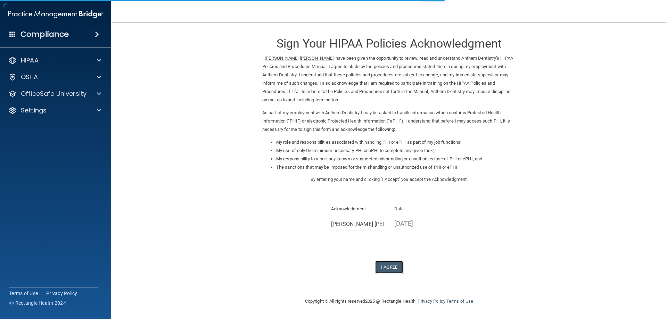
click at [385, 268] on button "I Agree" at bounding box center [389, 267] width 28 height 13
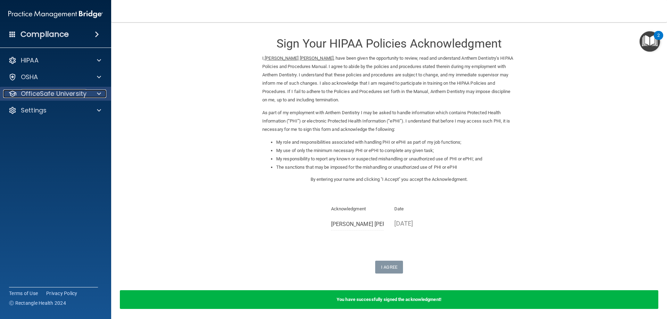
click at [98, 94] on span at bounding box center [99, 94] width 4 height 8
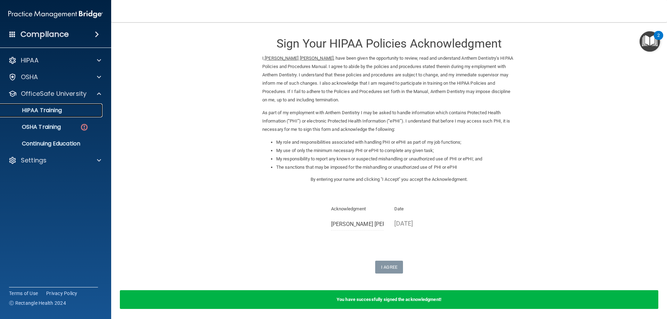
click at [61, 110] on p "HIPAA Training" at bounding box center [33, 110] width 57 height 7
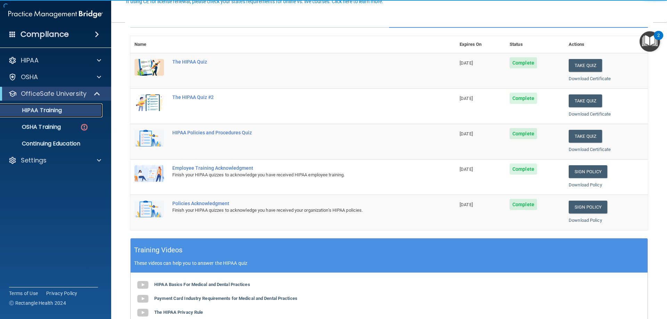
scroll to position [69, 0]
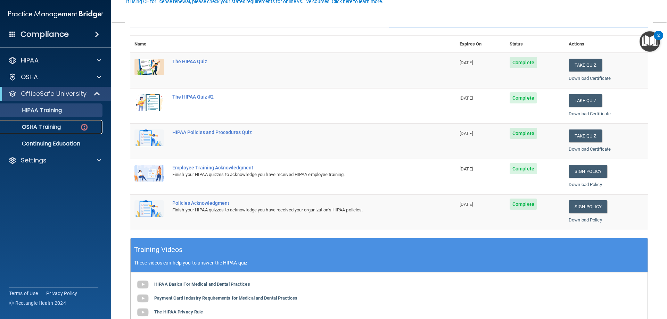
click at [49, 127] on p "OSHA Training" at bounding box center [33, 127] width 56 height 7
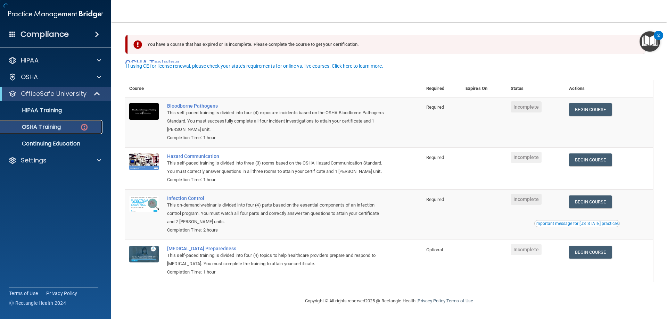
scroll to position [9, 0]
click at [594, 103] on link "Begin Course" at bounding box center [590, 109] width 42 height 13
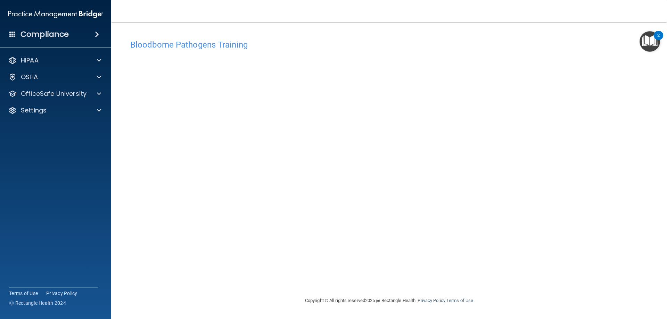
click at [649, 43] on img "Open Resource Center, 2 new notifications" at bounding box center [649, 41] width 20 height 20
click at [97, 76] on span at bounding box center [99, 77] width 4 height 8
